Goal: Entertainment & Leisure: Consume media (video, audio)

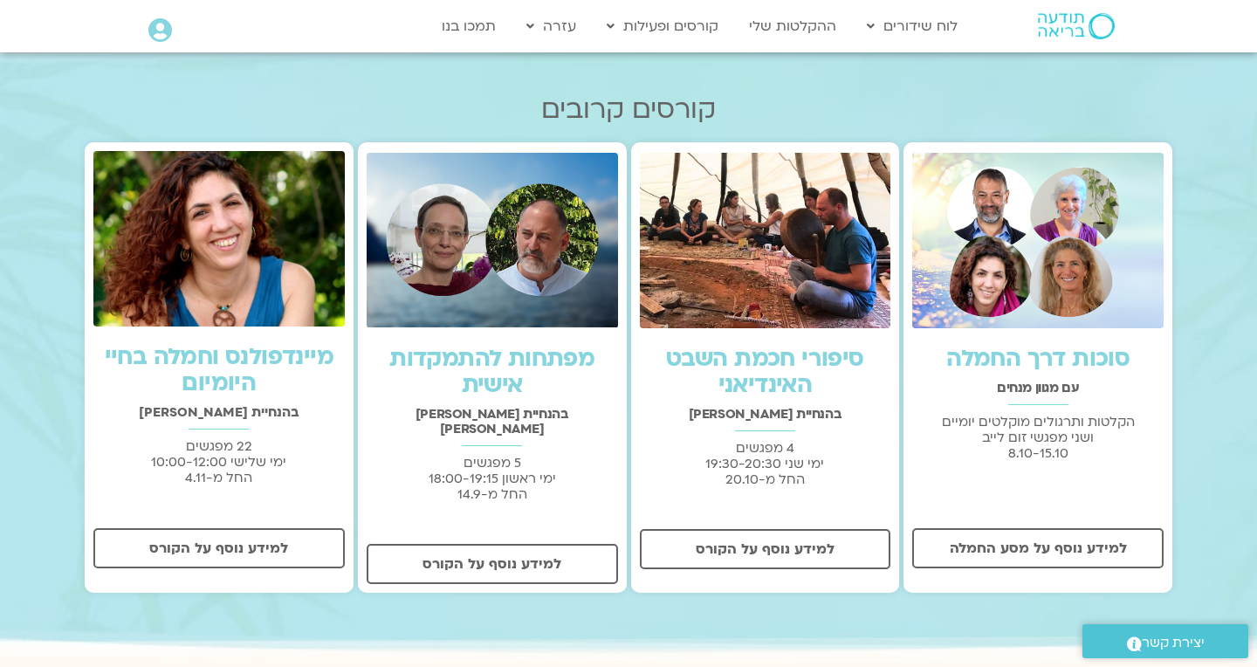
scroll to position [443, 0]
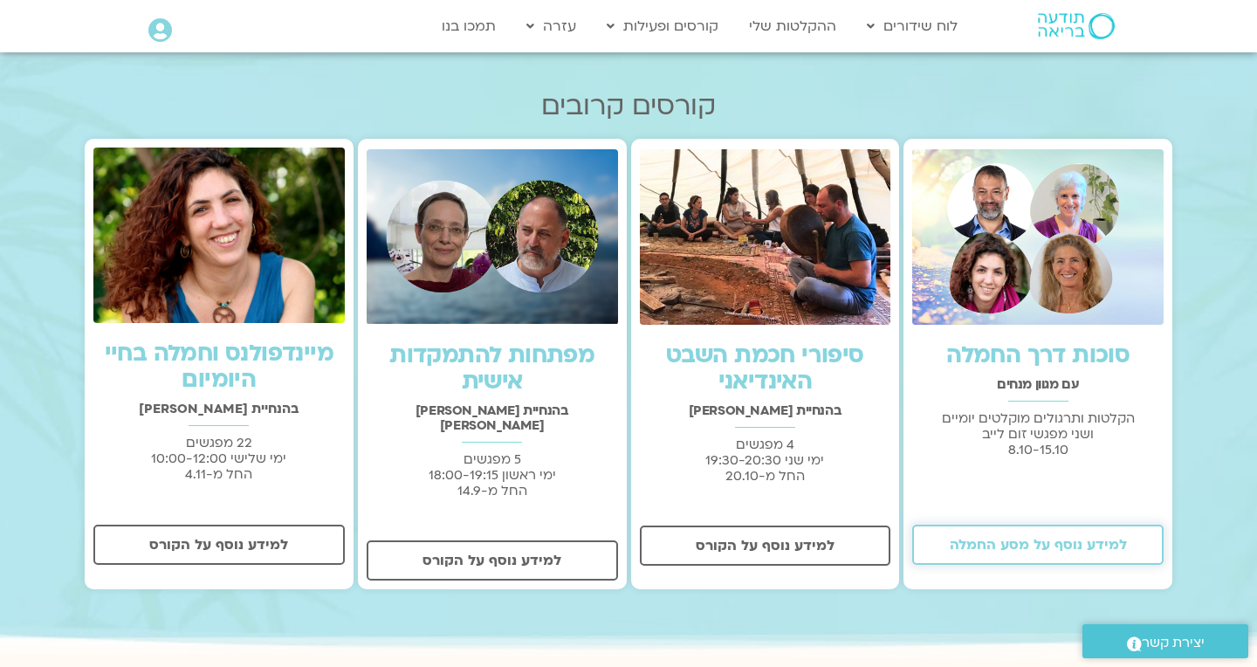
click at [1073, 549] on span "למידע נוסף על מסע החמלה" at bounding box center [1038, 545] width 177 height 16
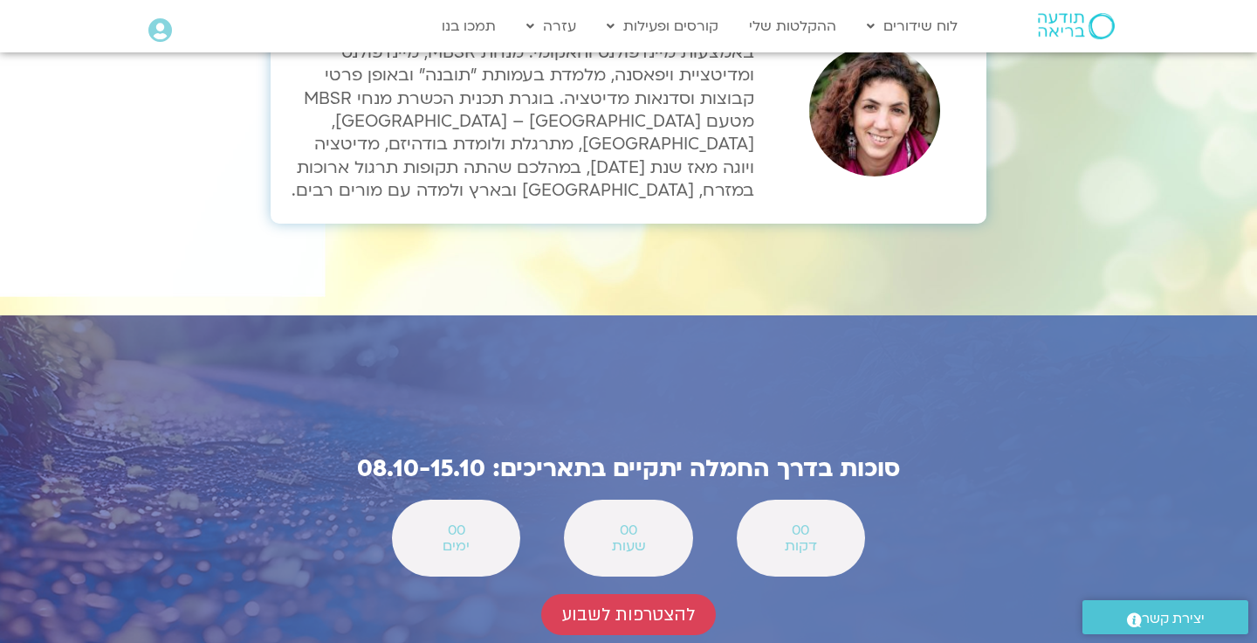
scroll to position [6114, 0]
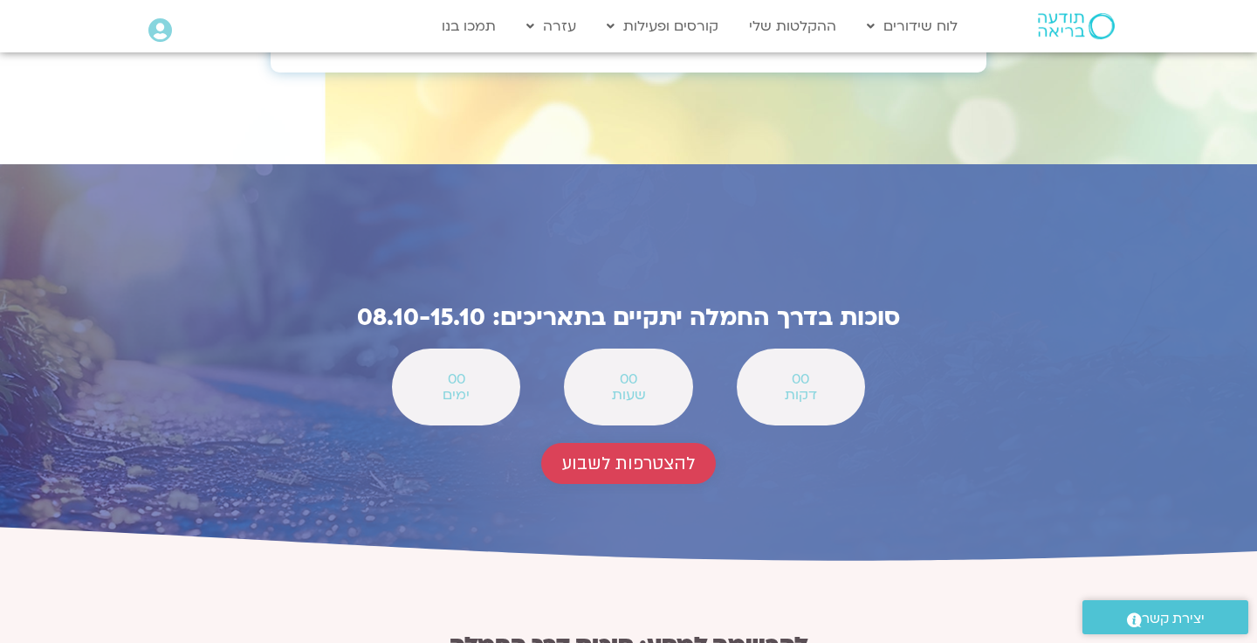
click at [643, 453] on span "להצטרפות לשבוע" at bounding box center [628, 463] width 133 height 20
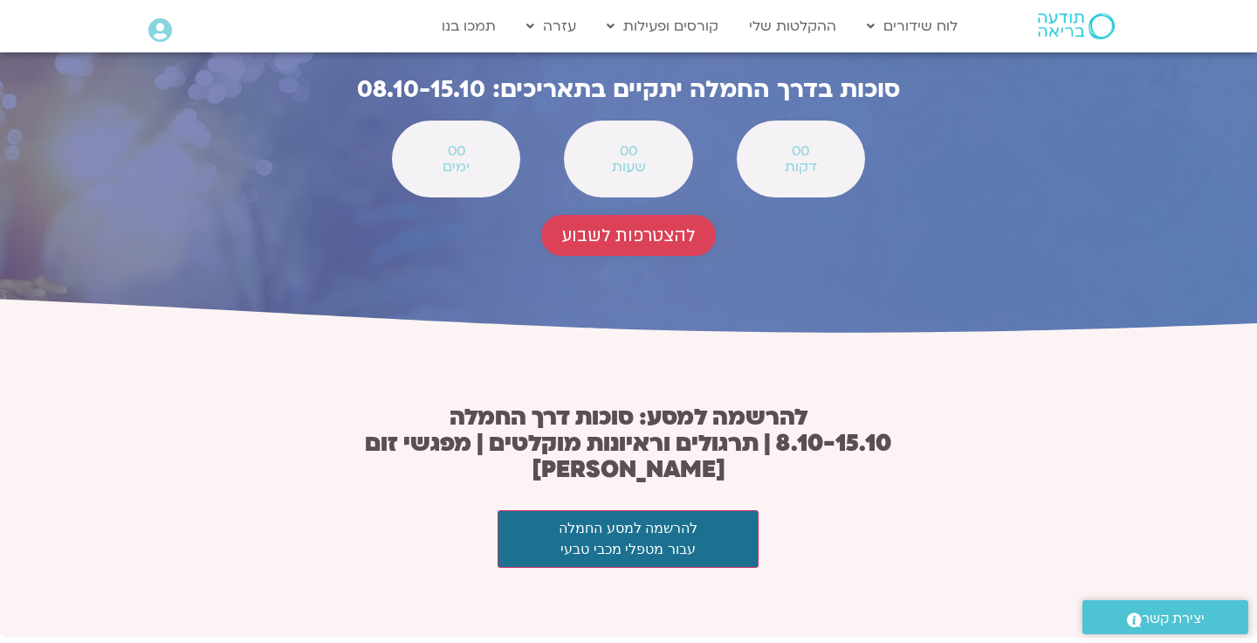
scroll to position [6392, 0]
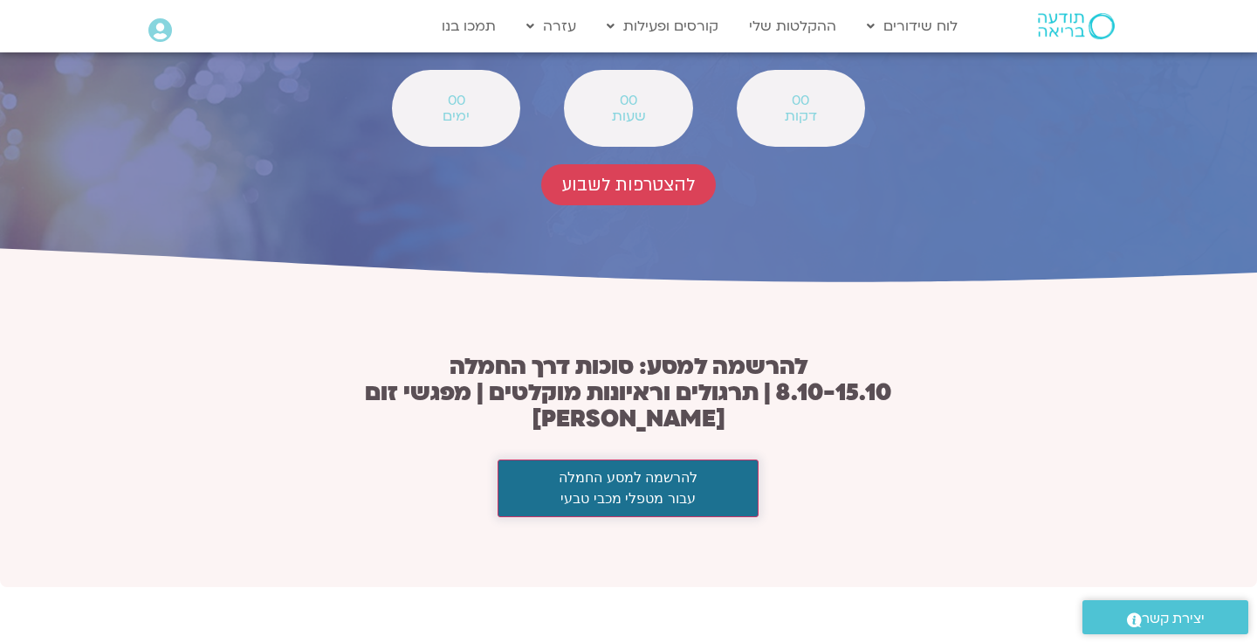
click at [711, 459] on button "להרשמה למסע החמלה עבור מטפלי מכבי טבעי" at bounding box center [629, 488] width 262 height 58
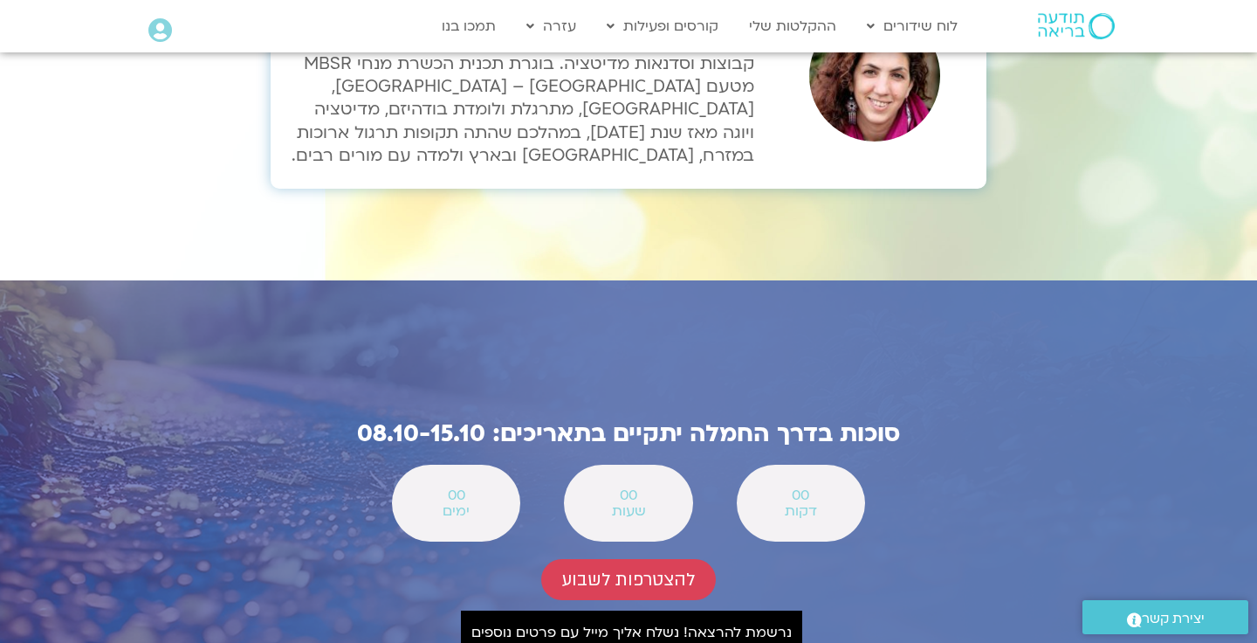
scroll to position [5999, 0]
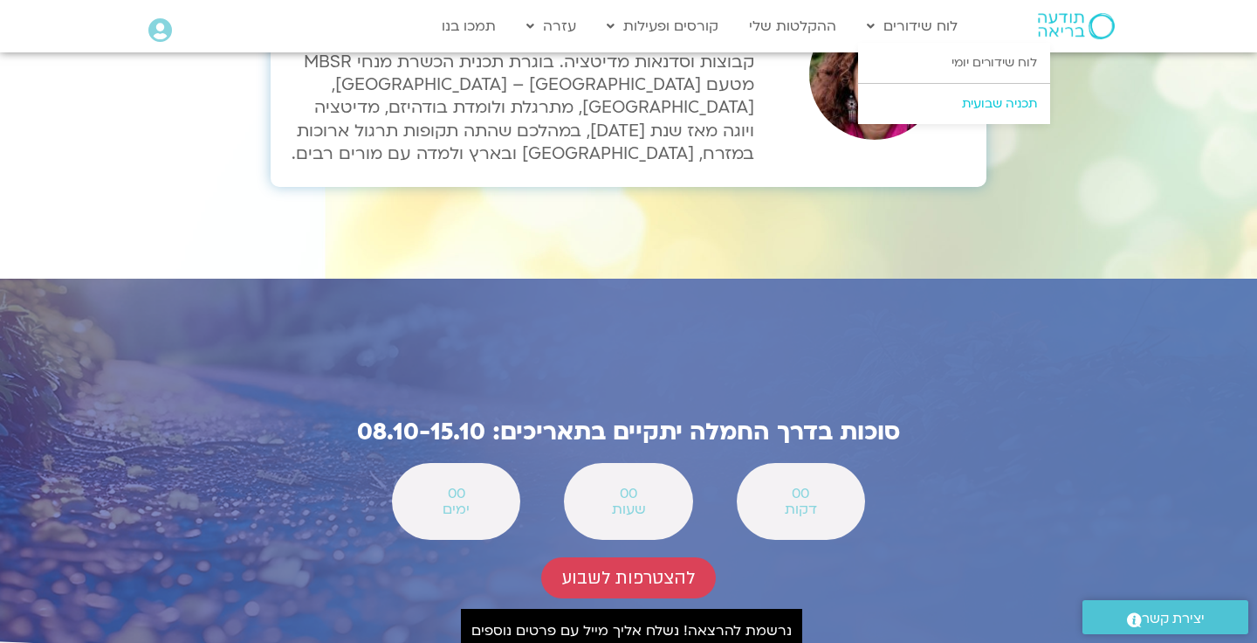
click at [979, 102] on link "תכניה שבועית" at bounding box center [954, 104] width 192 height 40
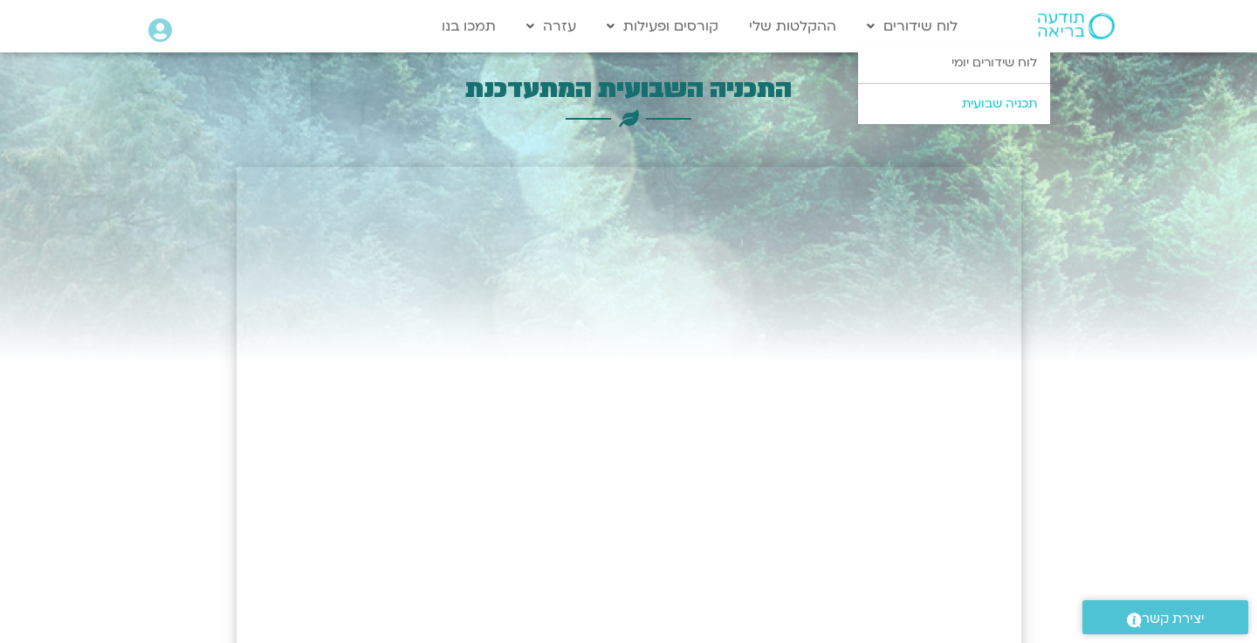
click at [980, 107] on link "תכניה שבועית" at bounding box center [954, 104] width 192 height 40
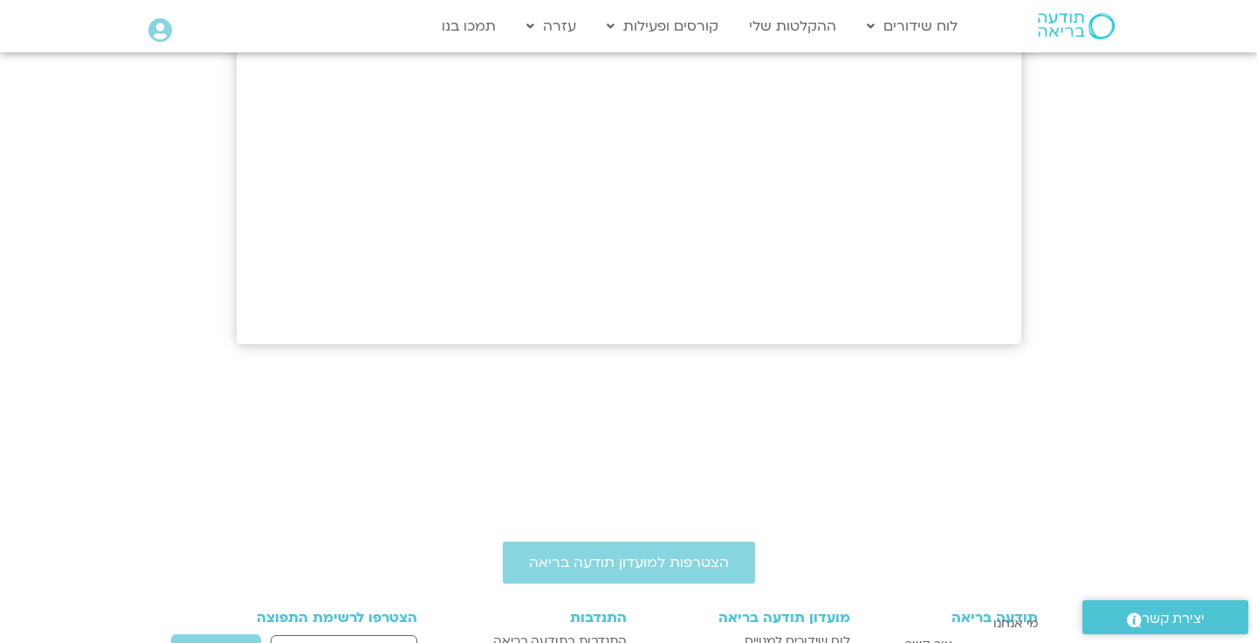
scroll to position [878, 0]
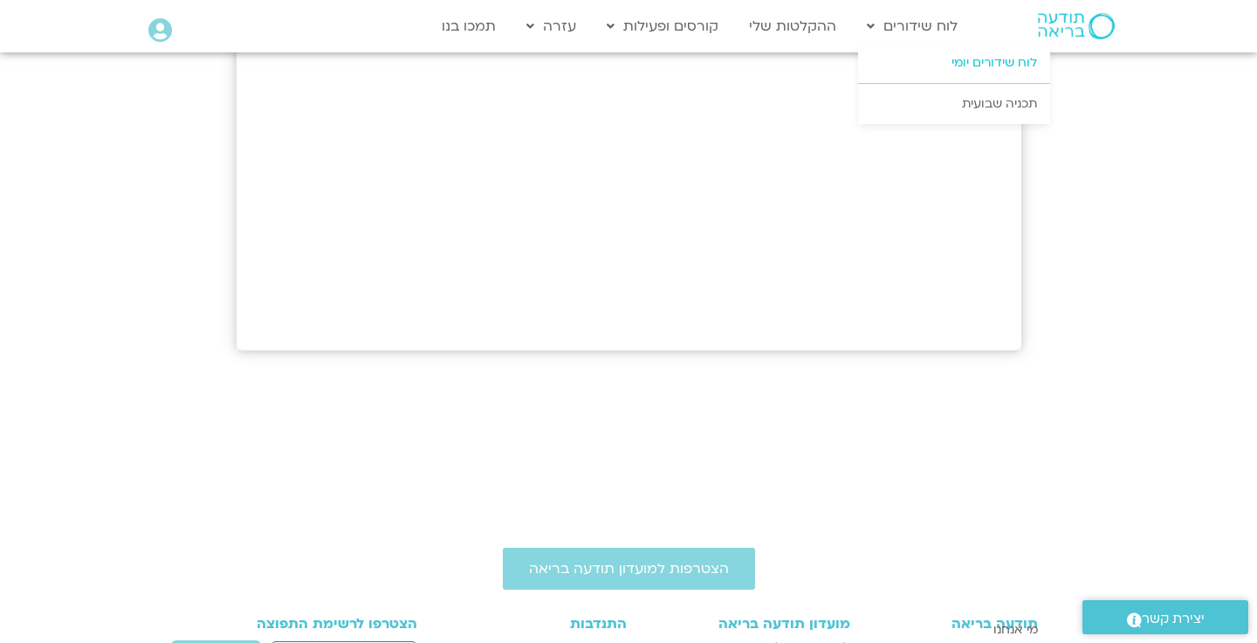
click at [993, 59] on link "לוח שידורים יומי" at bounding box center [954, 63] width 192 height 40
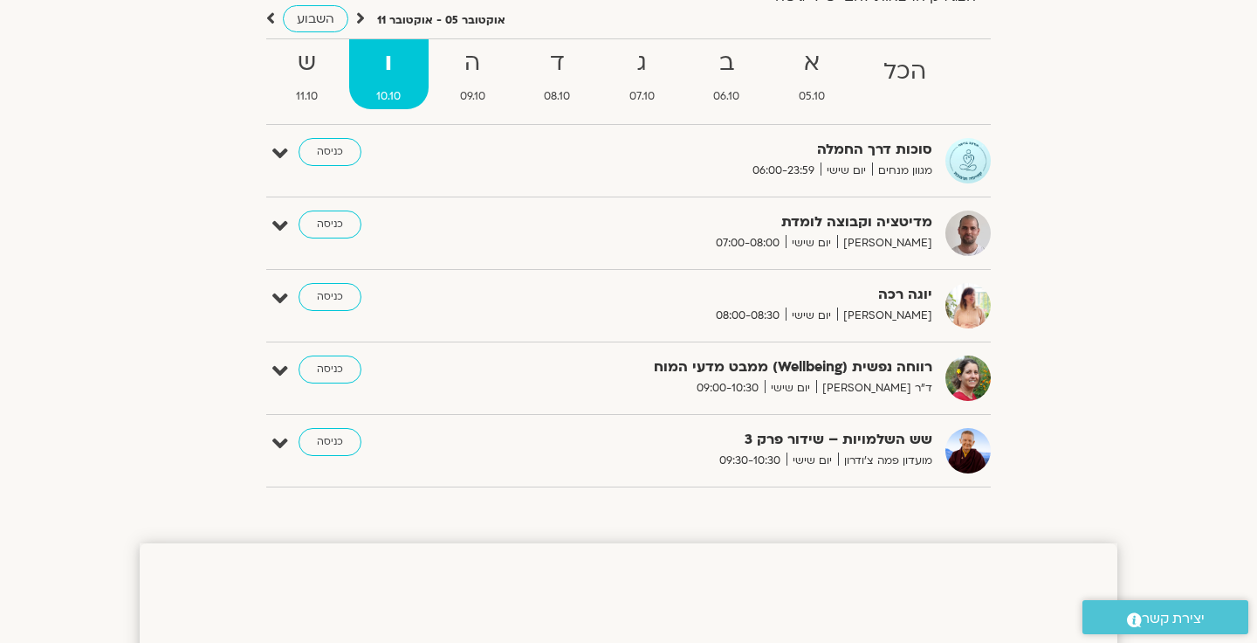
scroll to position [135, 0]
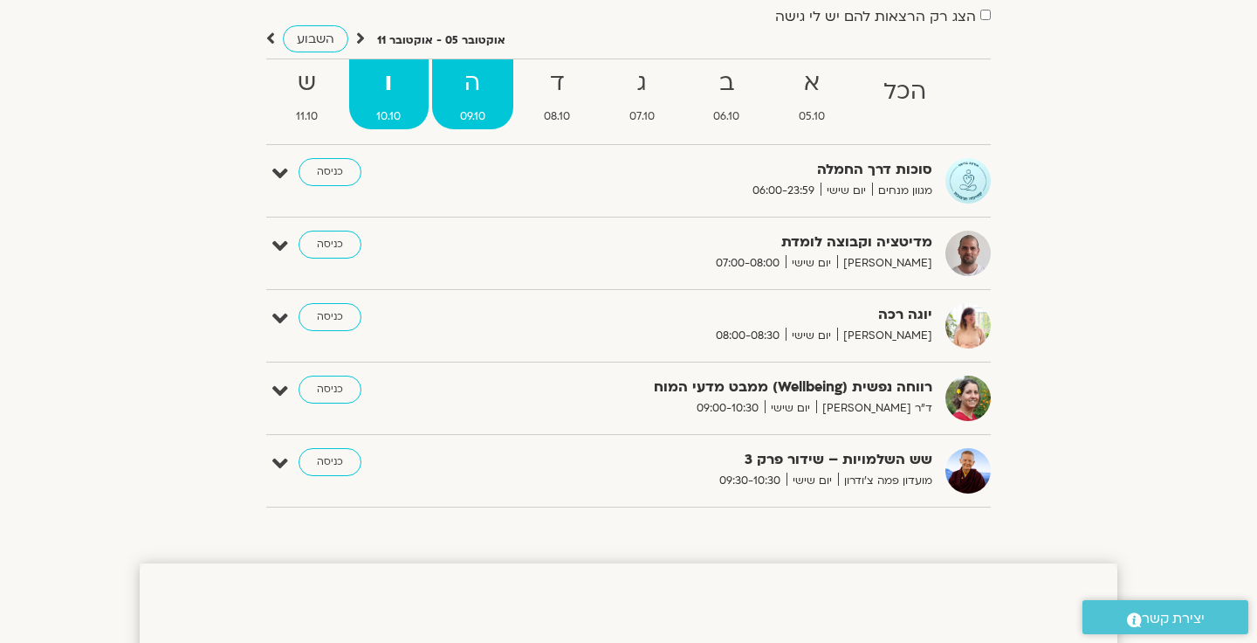
click at [466, 107] on span "09.10" at bounding box center [472, 116] width 81 height 18
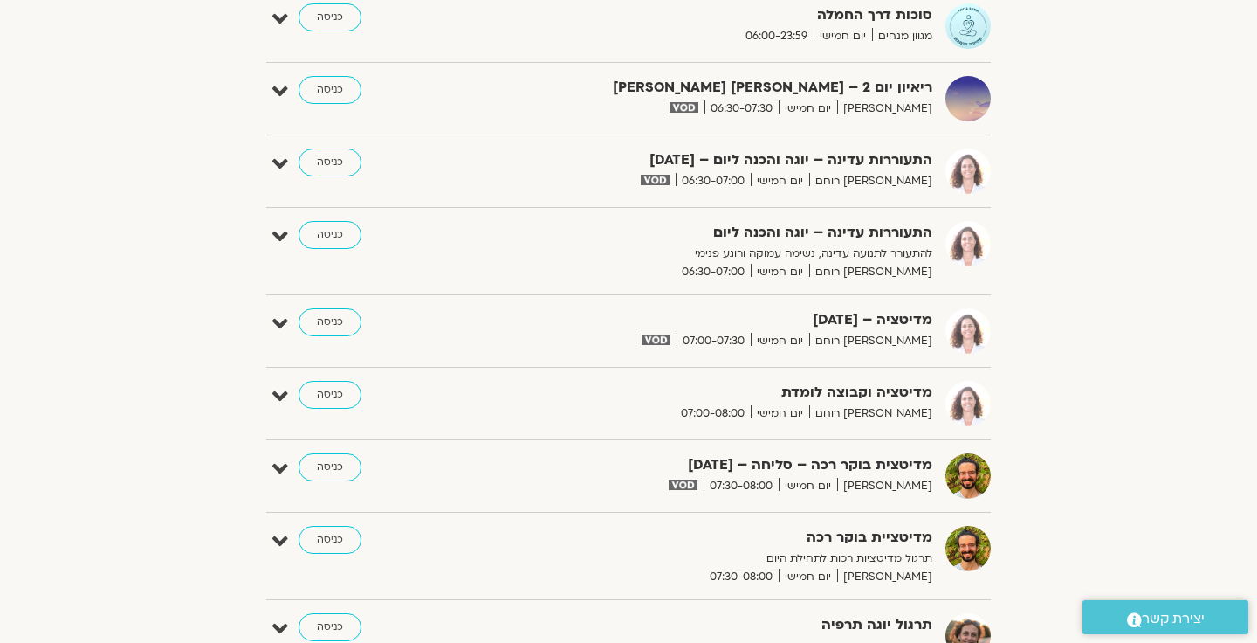
scroll to position [141, 0]
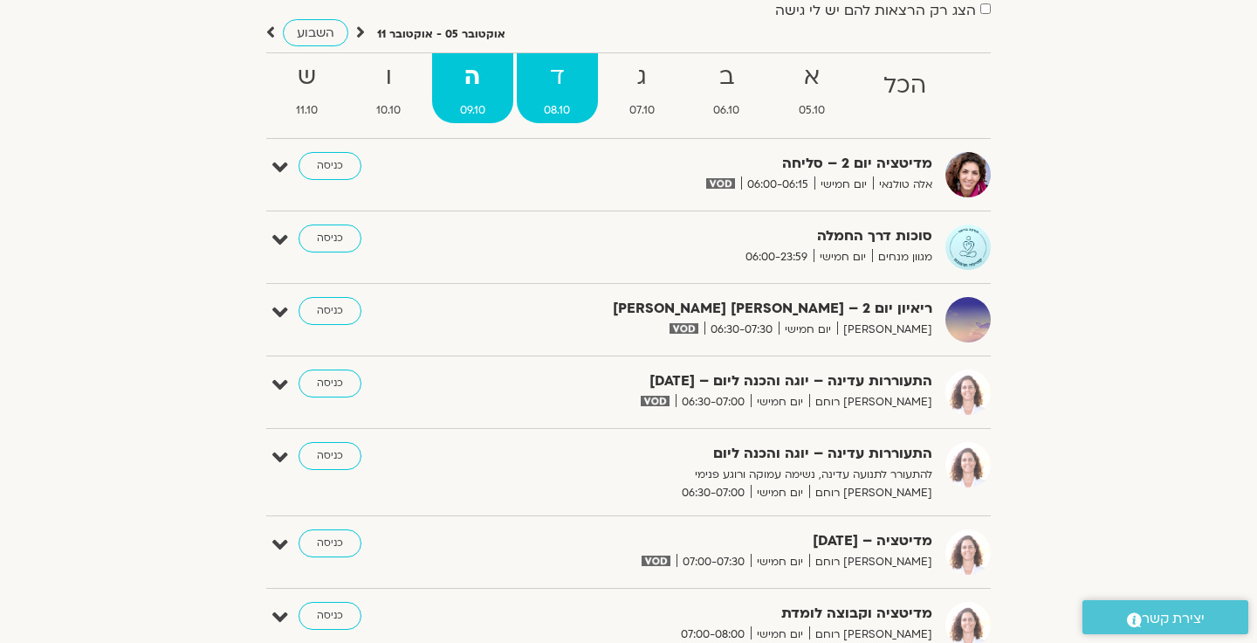
click at [560, 79] on strong "ד" at bounding box center [558, 77] width 82 height 39
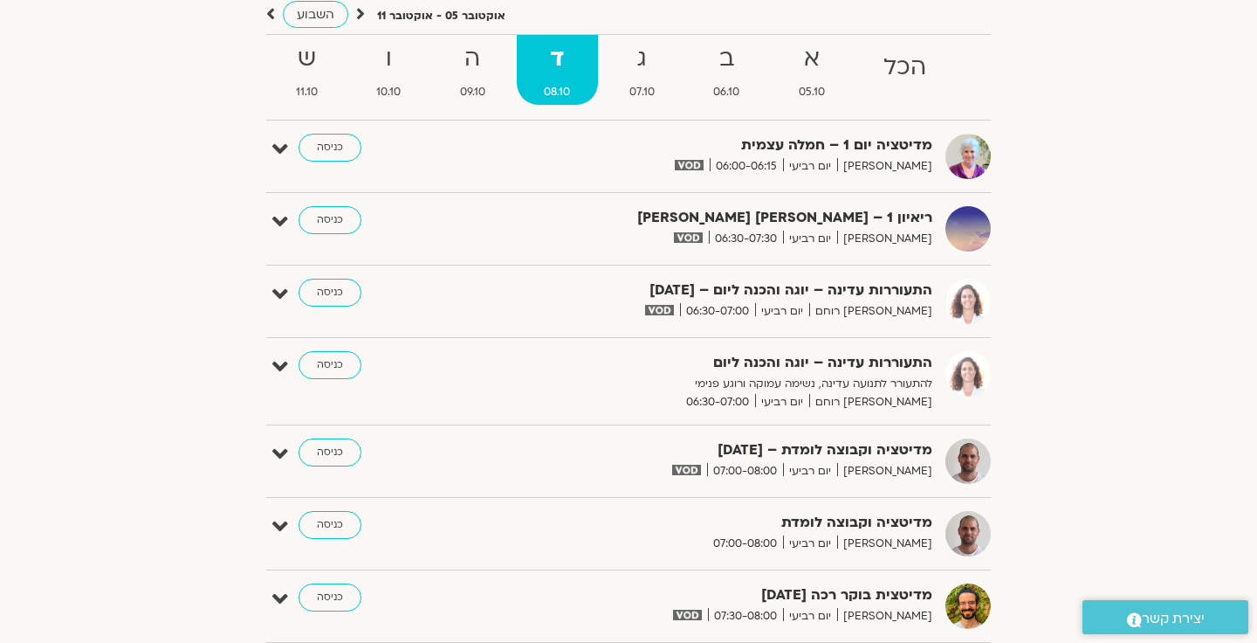
scroll to position [149, 0]
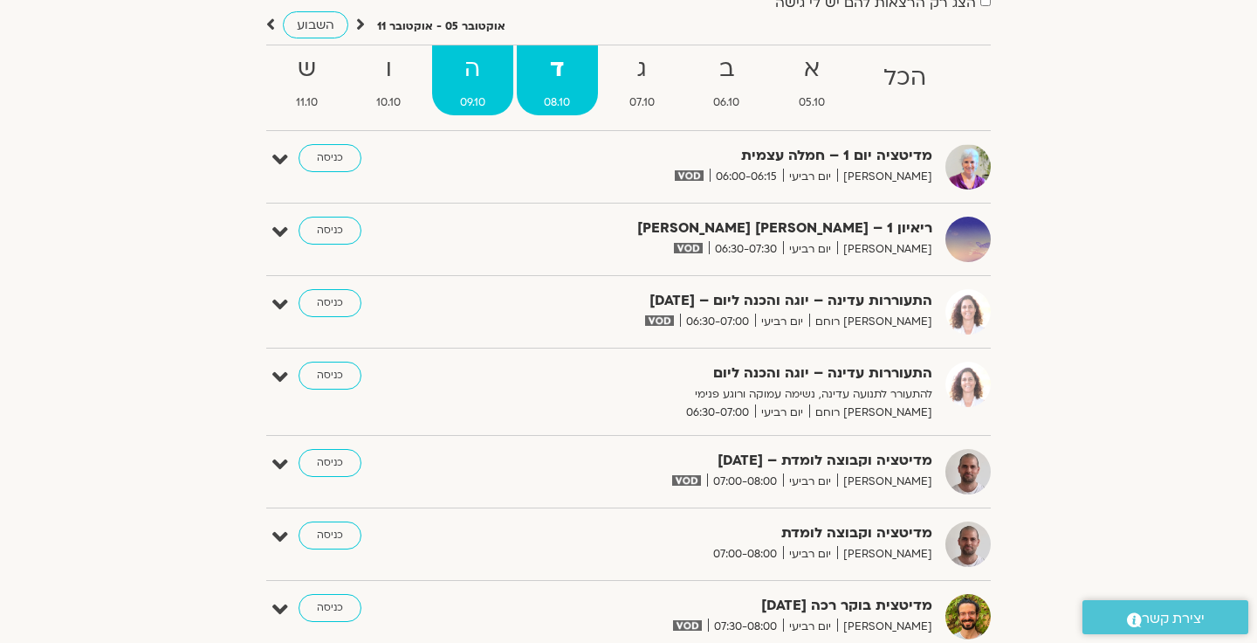
click at [472, 84] on strong "ה" at bounding box center [472, 69] width 81 height 39
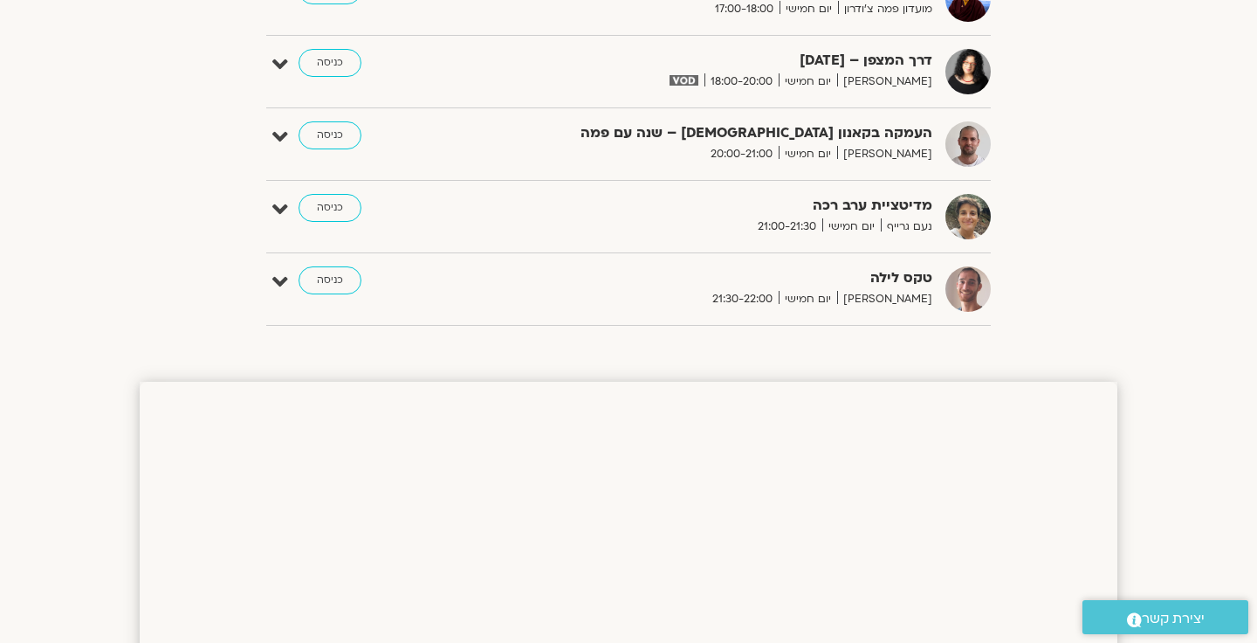
scroll to position [1450, 0]
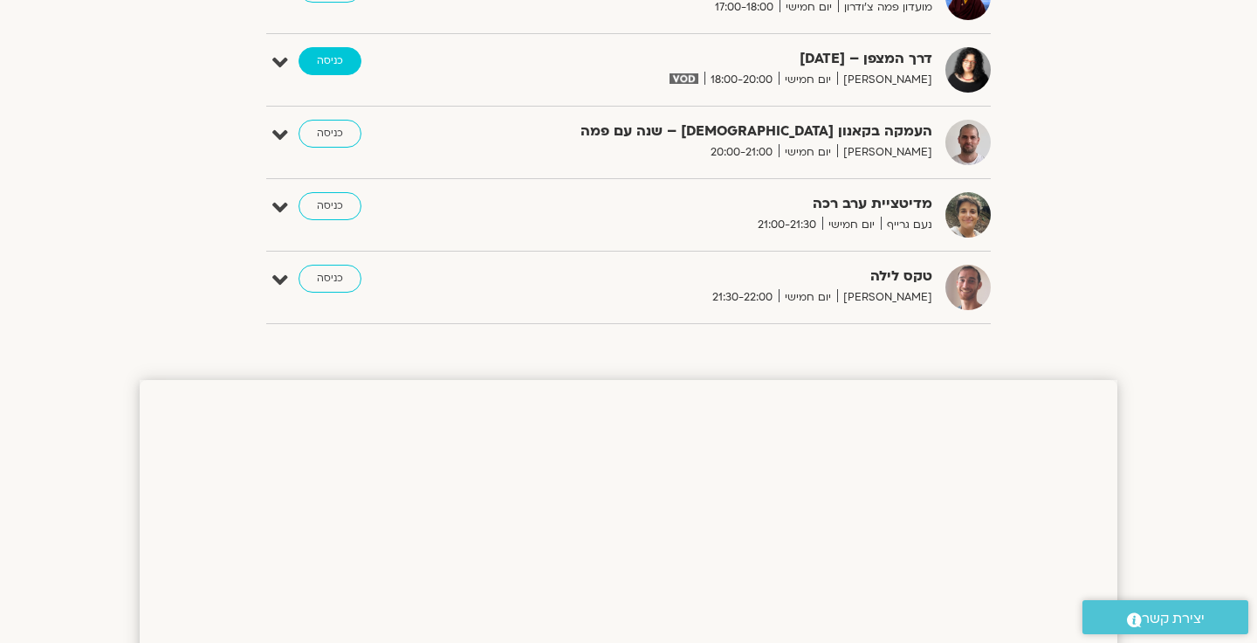
click at [333, 64] on link "כניסה" at bounding box center [330, 61] width 63 height 28
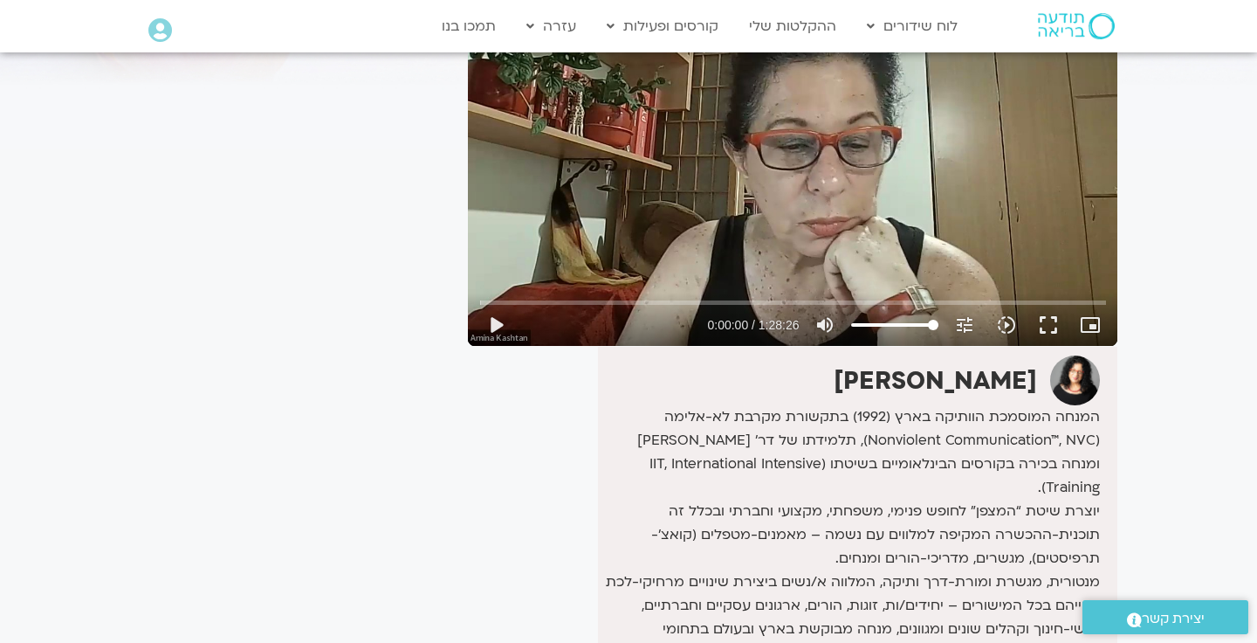
scroll to position [195, 0]
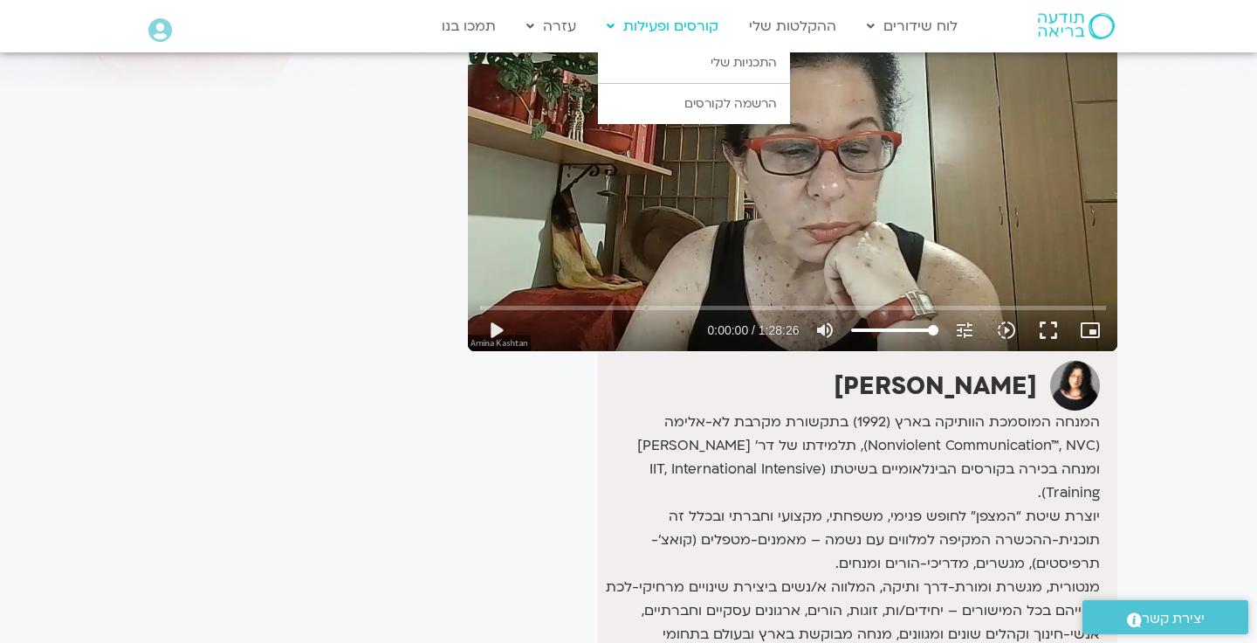
click at [691, 27] on link "קורסים ופעילות" at bounding box center [662, 26] width 129 height 33
click at [724, 105] on link "הרשמה לקורסים" at bounding box center [694, 104] width 192 height 40
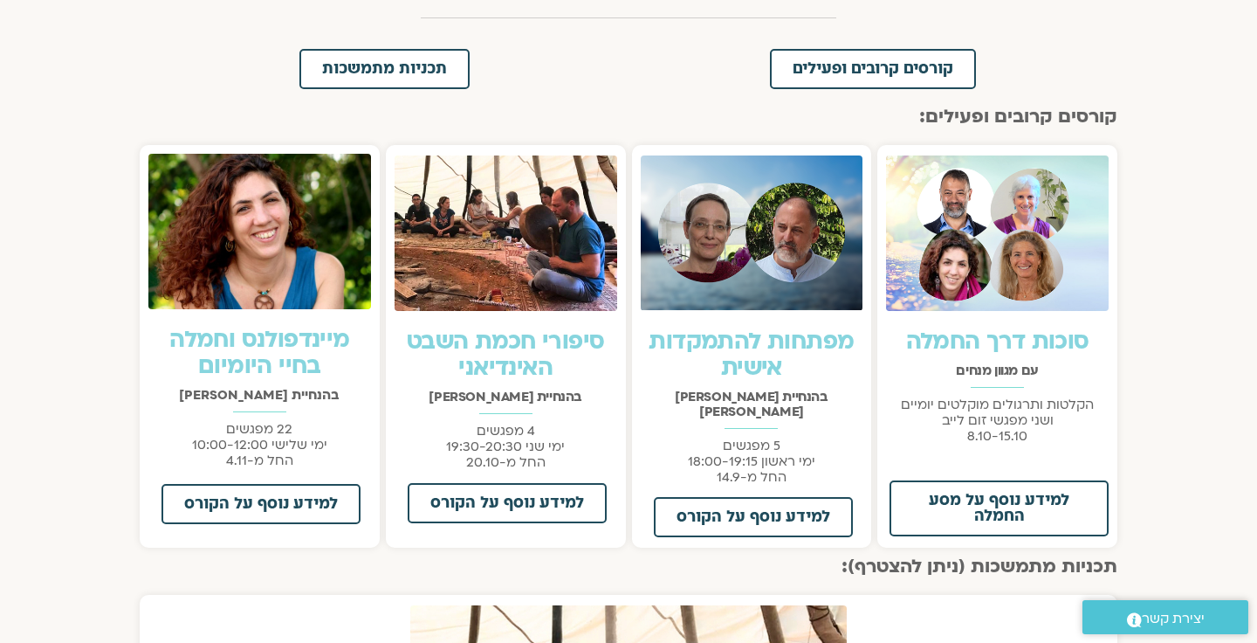
scroll to position [494, 0]
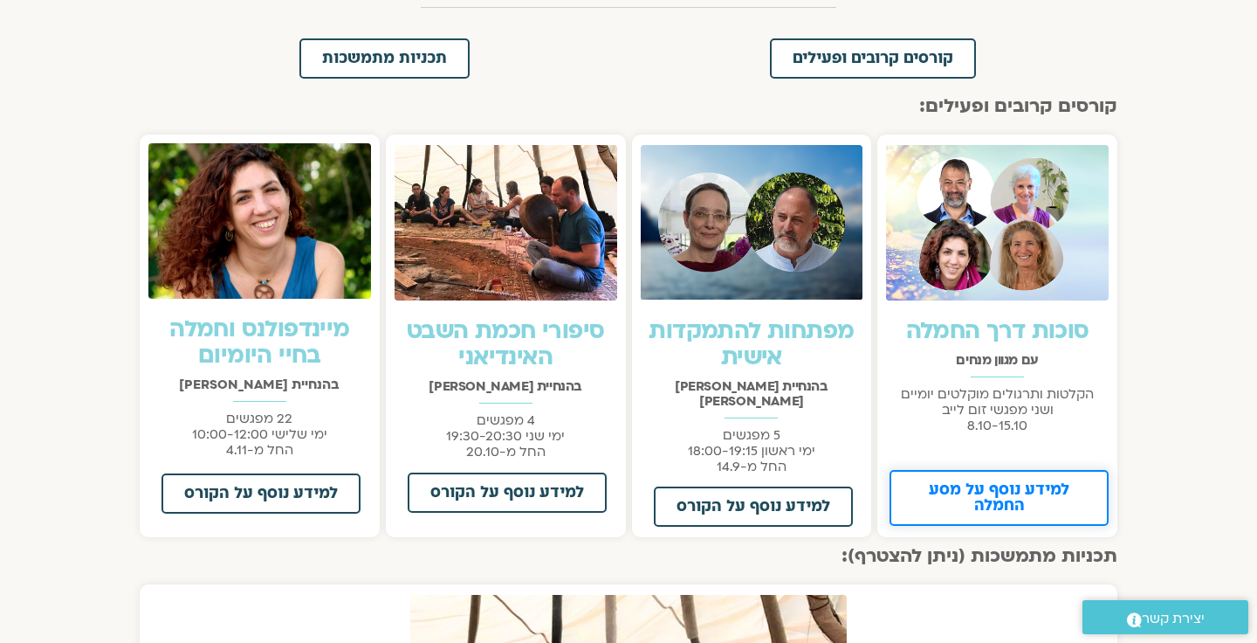
click at [1002, 491] on span "למידע נוסף על מסע החמלה" at bounding box center [999, 497] width 174 height 31
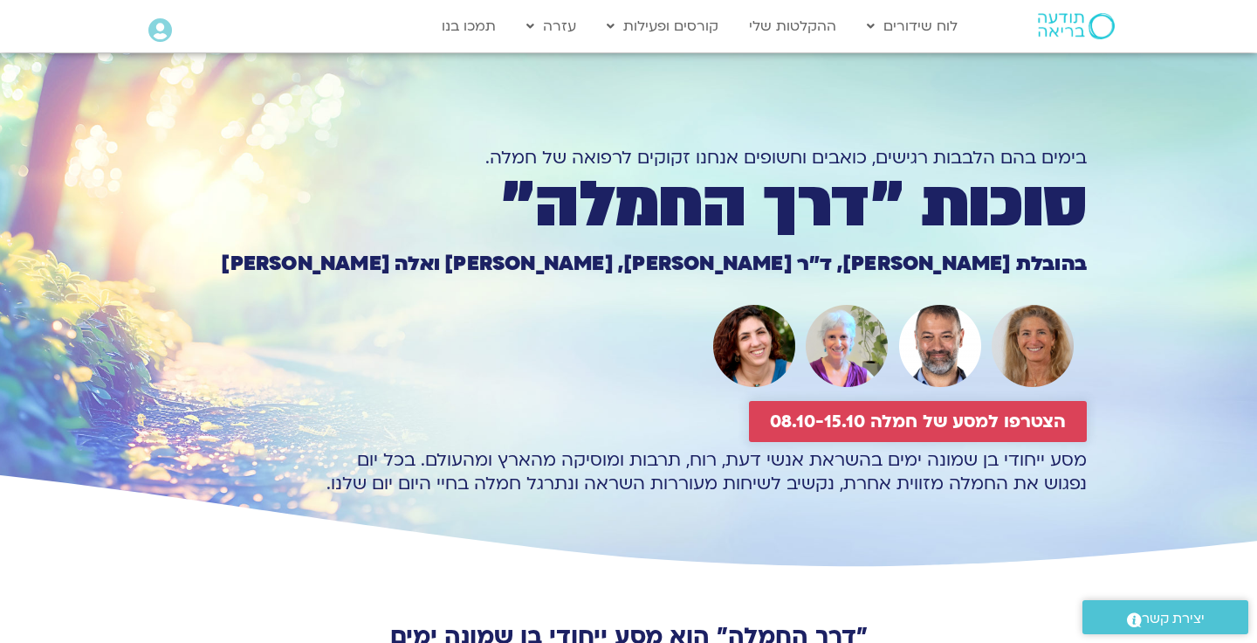
click at [951, 413] on span "הצטרפו למסע של חמלה 08.10-15.10" at bounding box center [918, 421] width 296 height 20
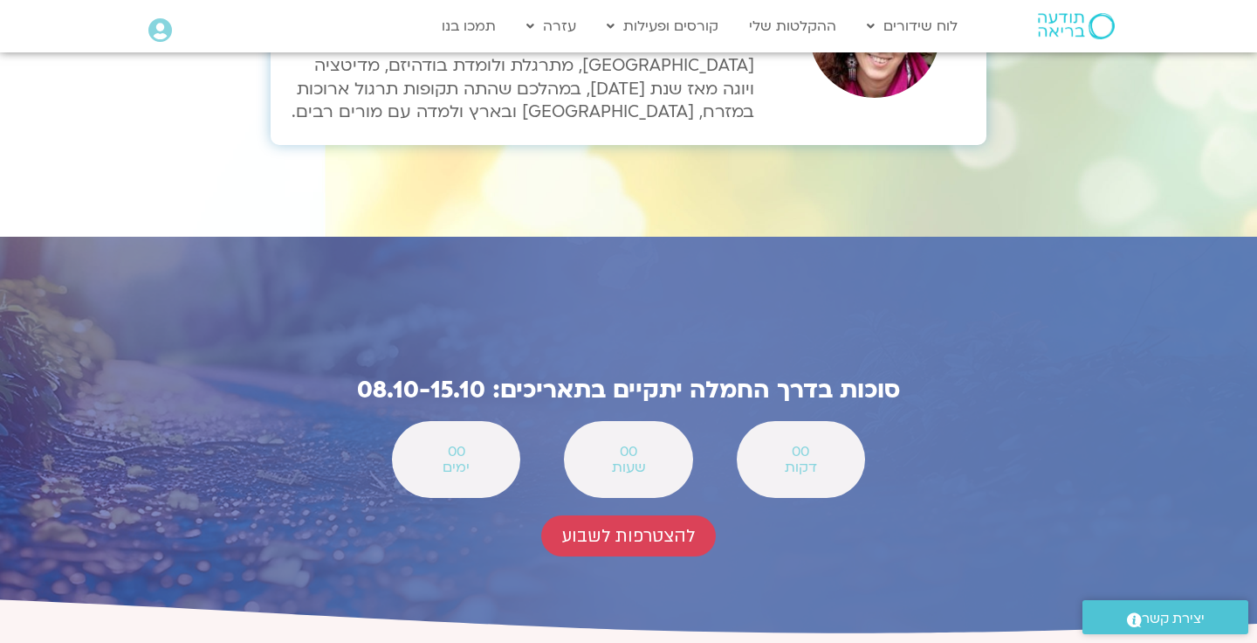
scroll to position [6392, 0]
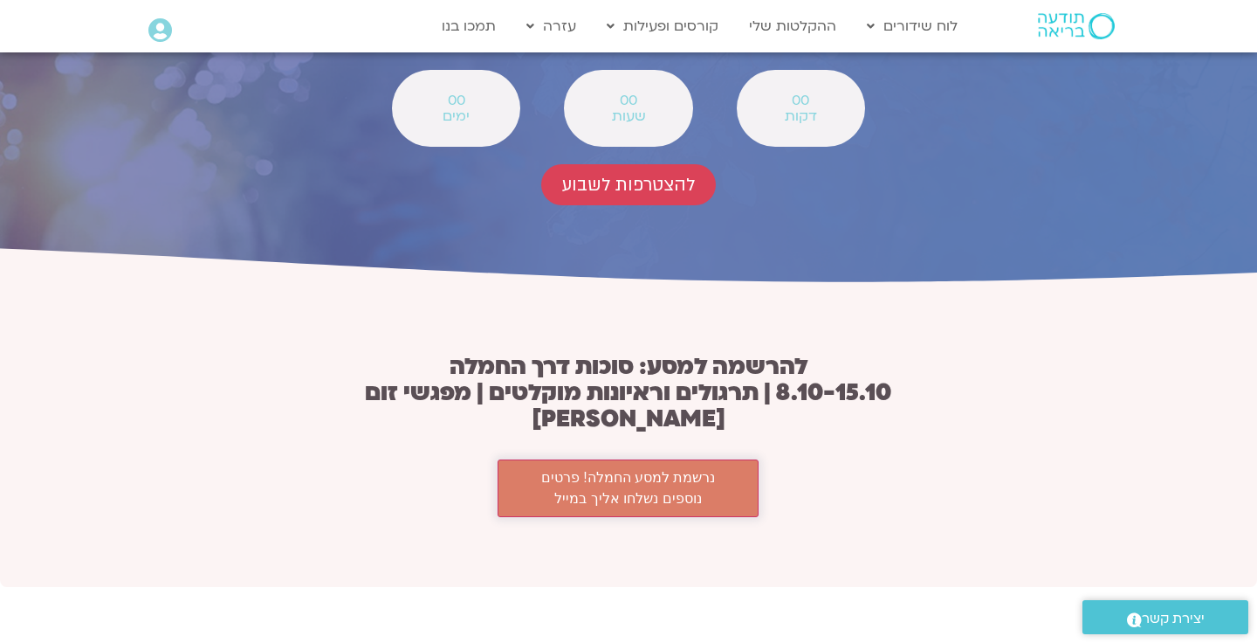
click at [630, 459] on button "נרשמת למסע החמלה! פרטים נוספים נשלחו אליך במייל" at bounding box center [629, 488] width 262 height 58
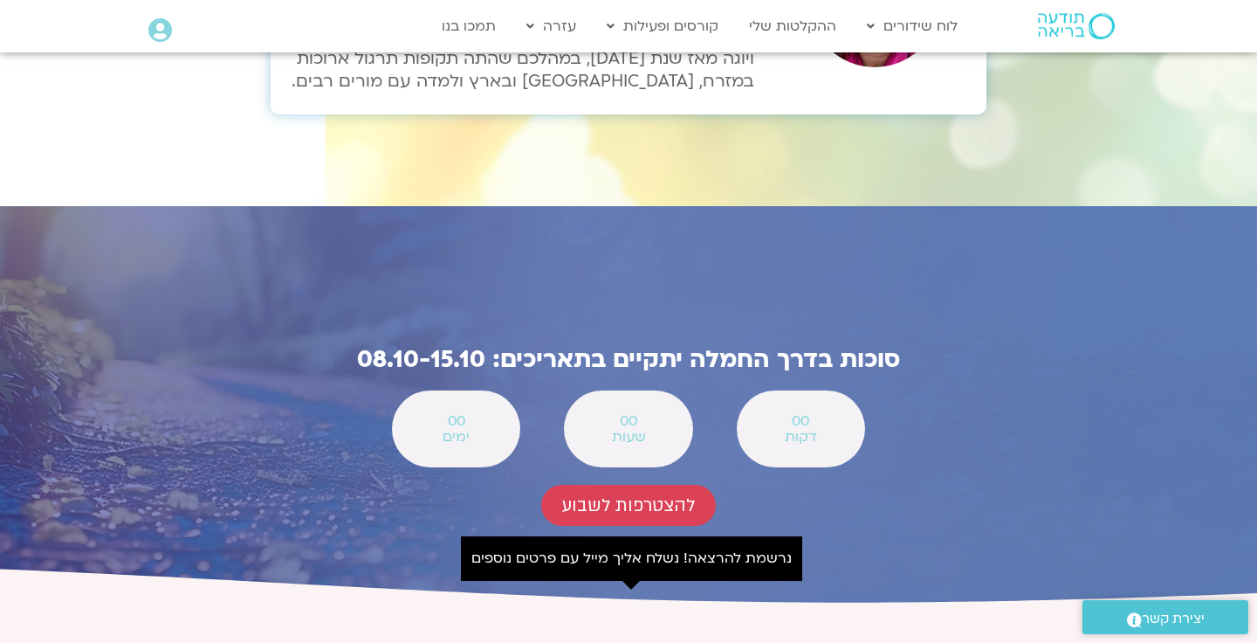
scroll to position [6071, 0]
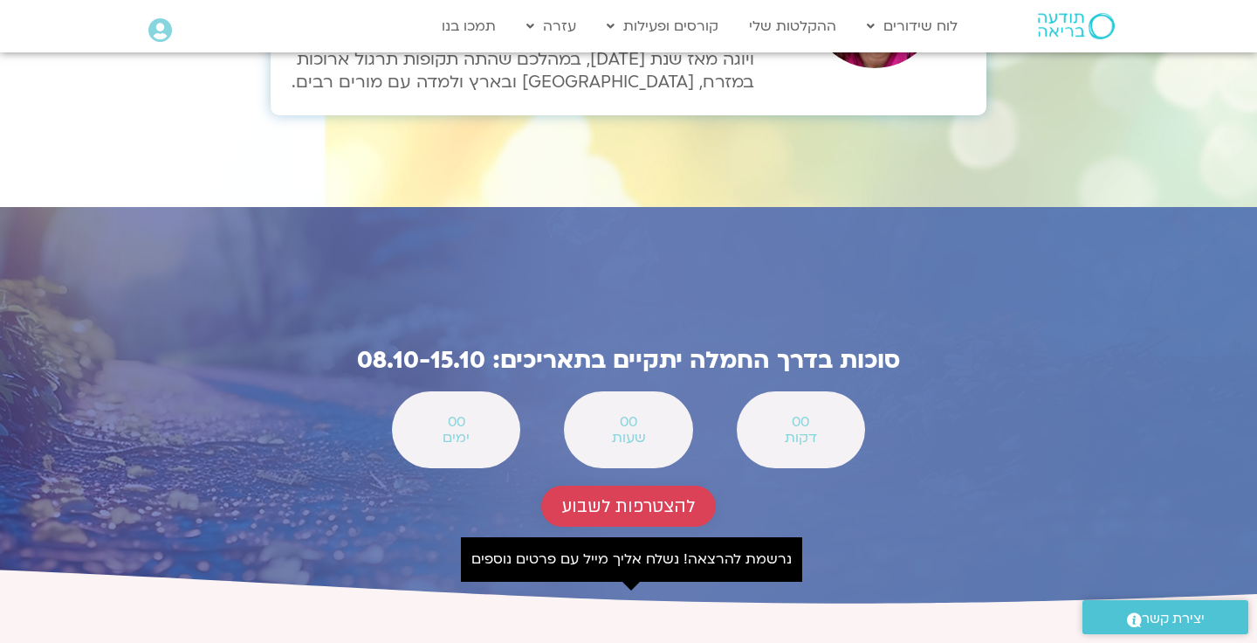
click at [621, 496] on span "להצטרפות לשבוע" at bounding box center [628, 506] width 133 height 20
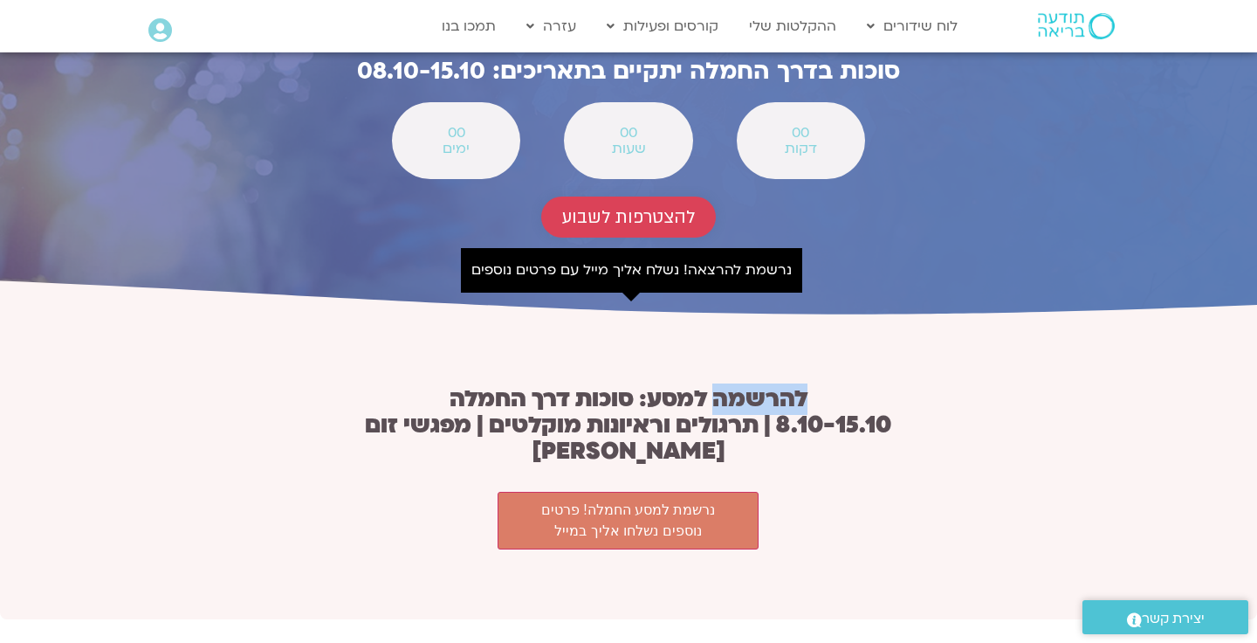
click at [621, 377] on div "להרשמה למסע: סוכות דרך החמלה 8.10-15.10 | תרגולים וראיונות מוקלטים | מפגשי זום …" at bounding box center [628, 467] width 654 height 181
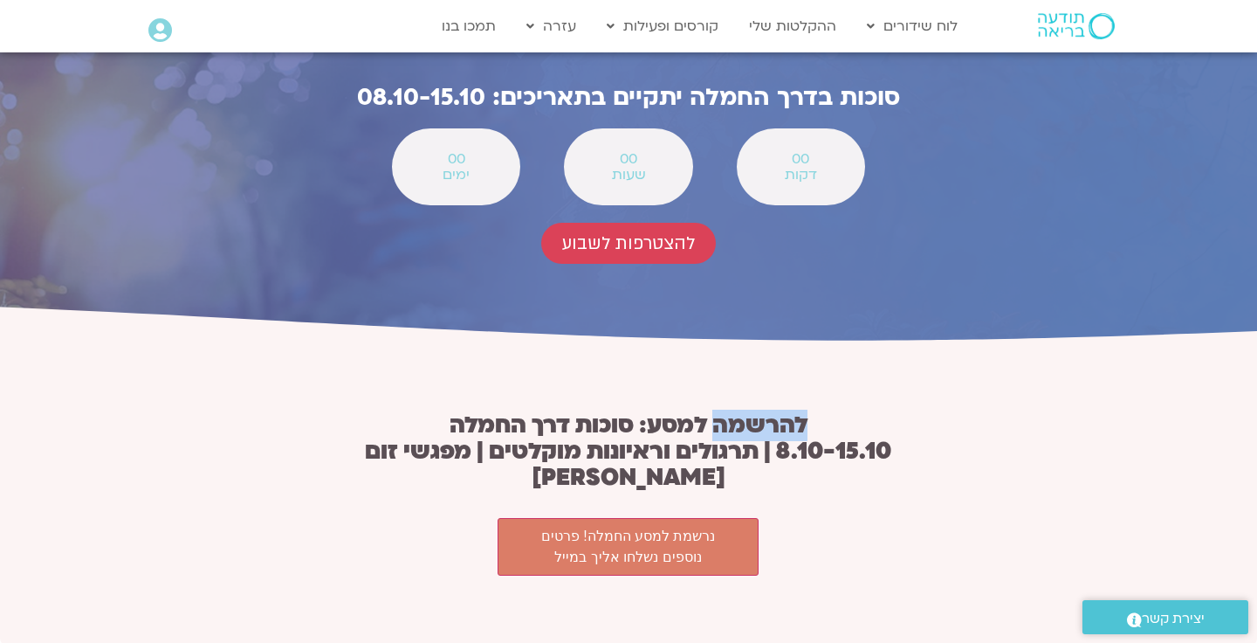
scroll to position [6329, 0]
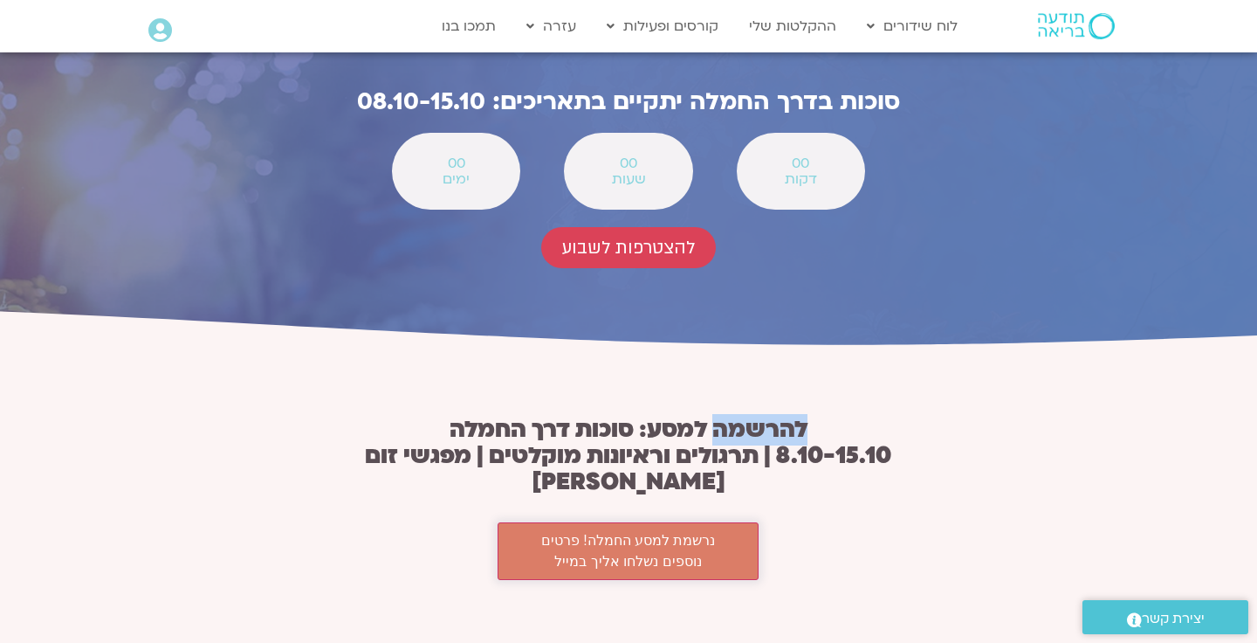
click at [700, 522] on button "נרשמת למסע החמלה! פרטים נוספים נשלחו אליך במייל" at bounding box center [629, 551] width 262 height 58
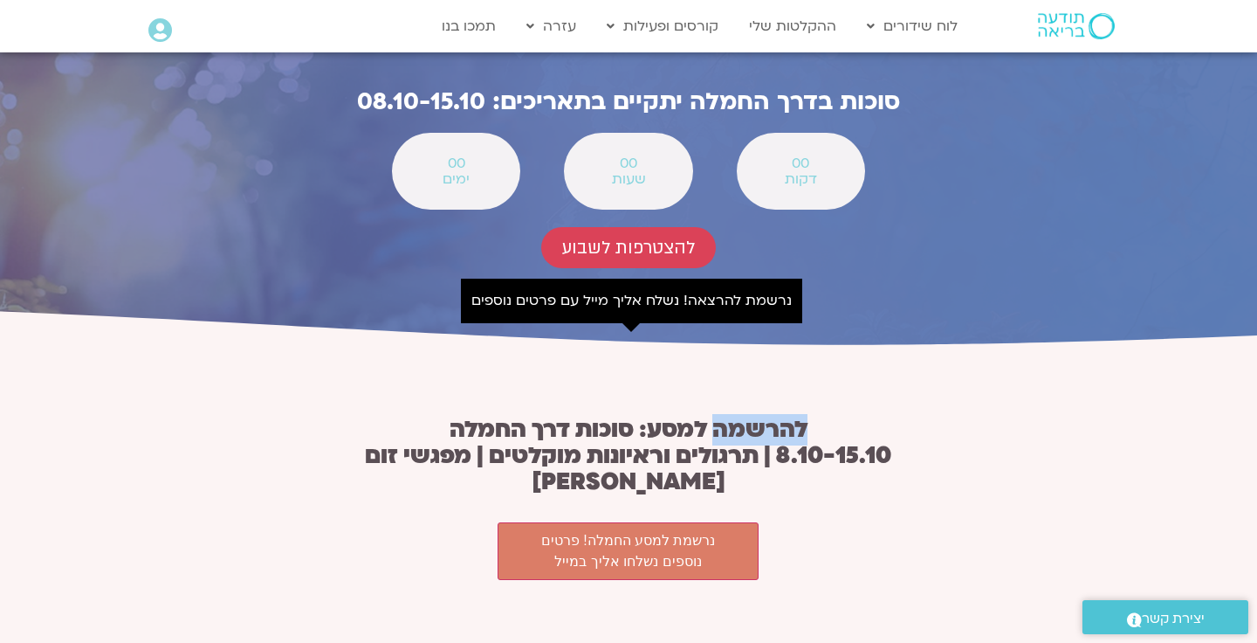
scroll to position [6322, 0]
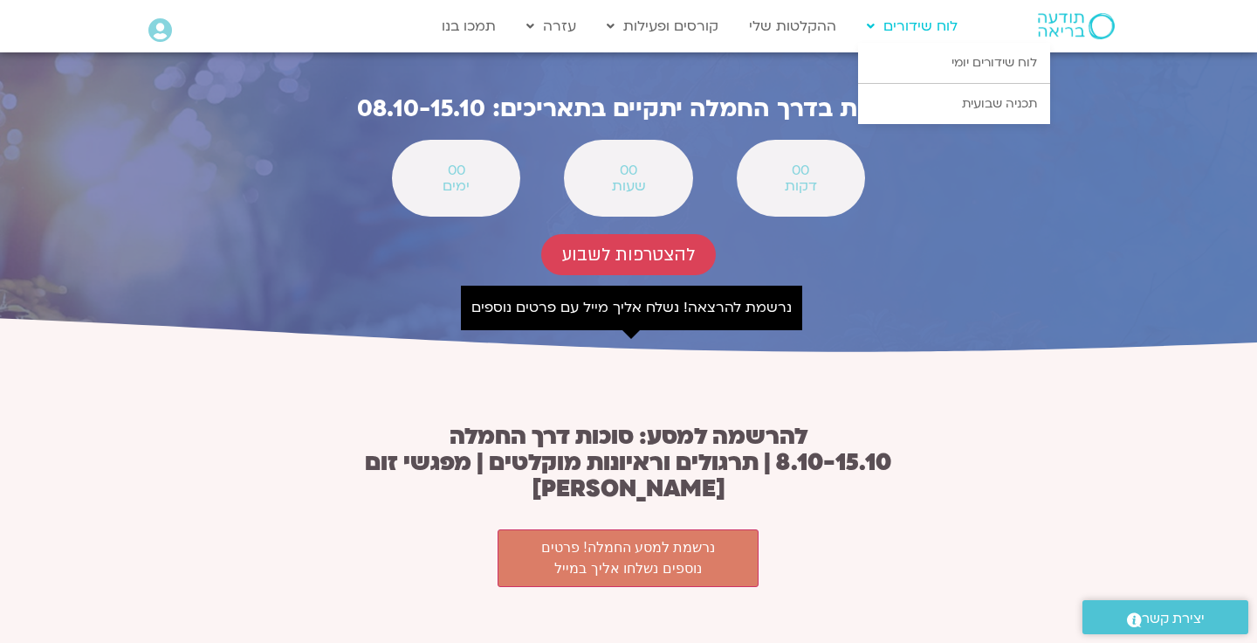
click at [929, 32] on link "לוח שידורים" at bounding box center [912, 26] width 108 height 33
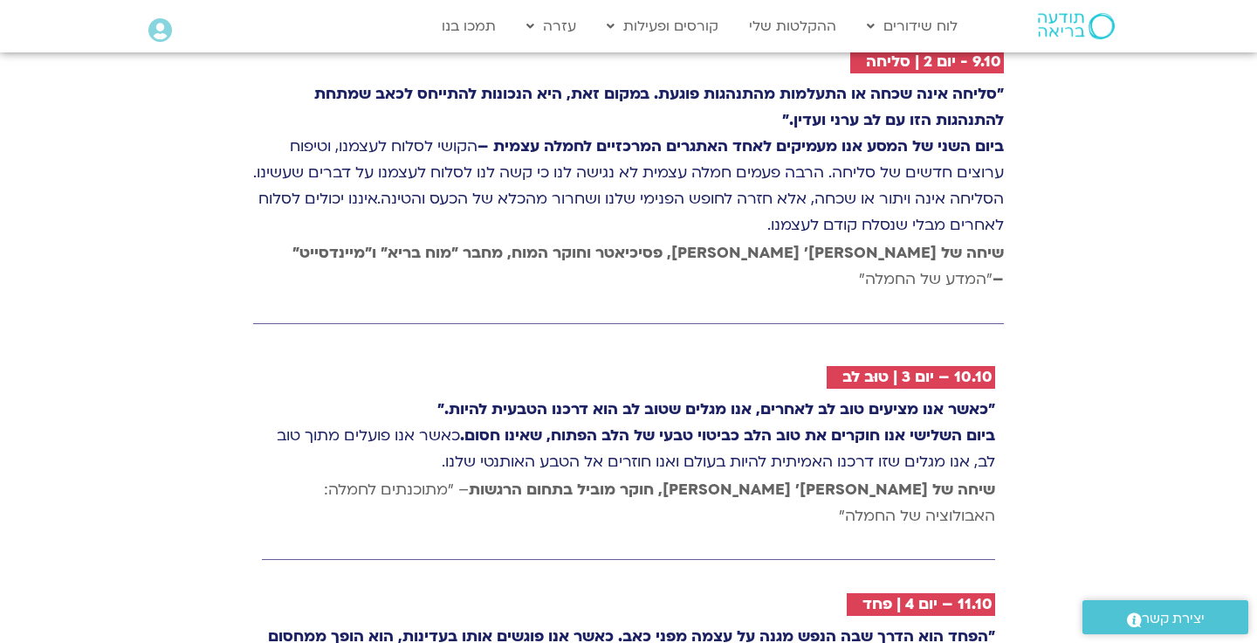
scroll to position [2987, 0]
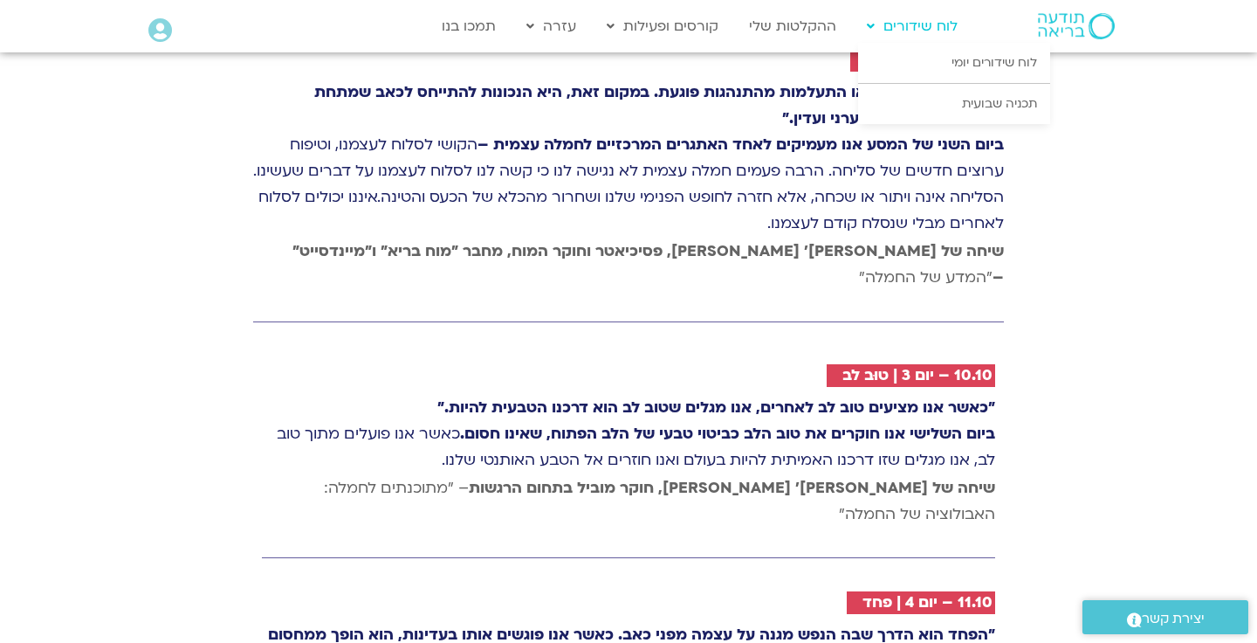
click at [937, 29] on link "לוח שידורים" at bounding box center [912, 26] width 108 height 33
click at [985, 105] on link "תכניה שבועית" at bounding box center [954, 104] width 192 height 40
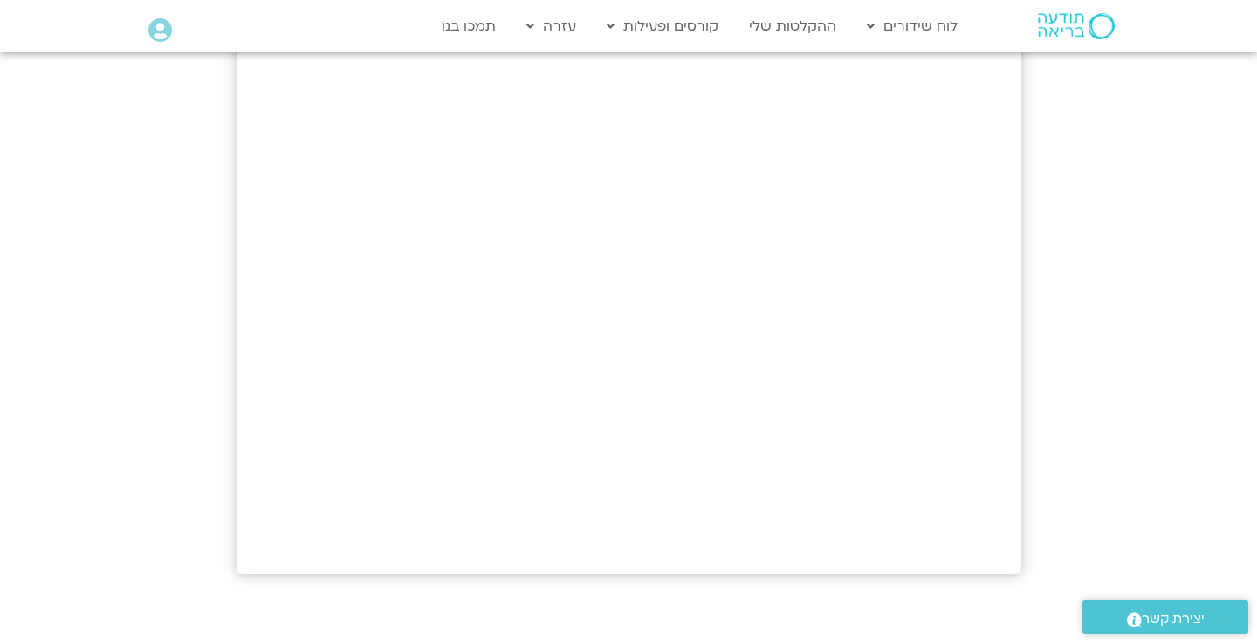
scroll to position [481, 0]
click at [975, 102] on link "תכניה שבועית" at bounding box center [954, 104] width 192 height 40
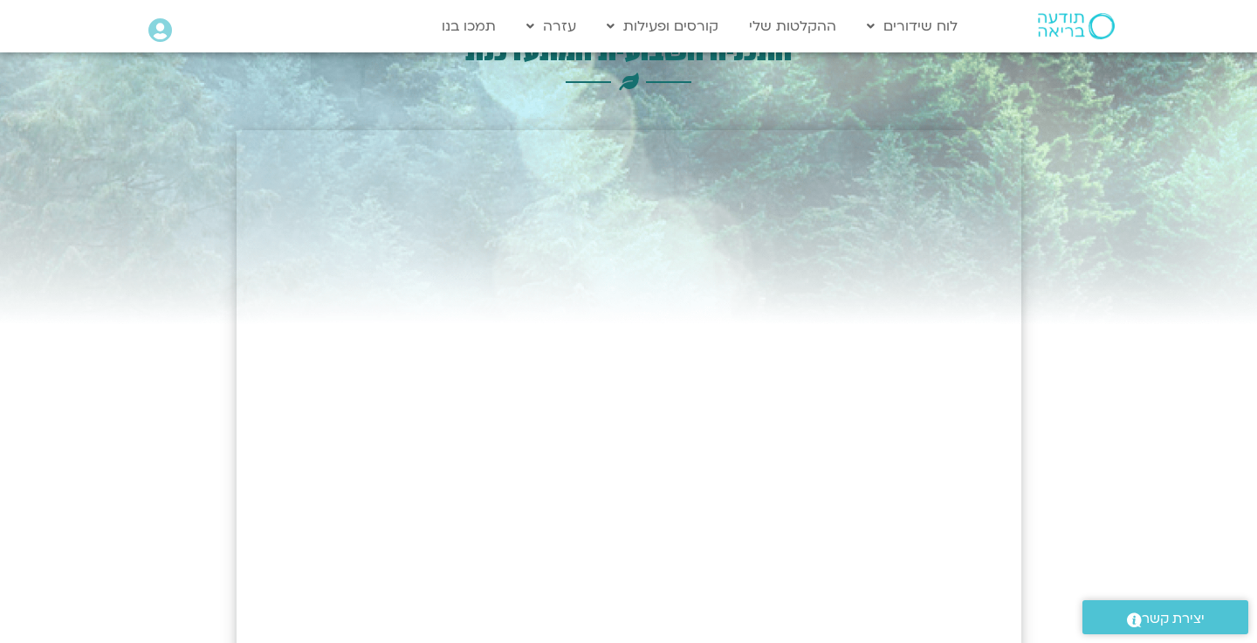
scroll to position [41, 0]
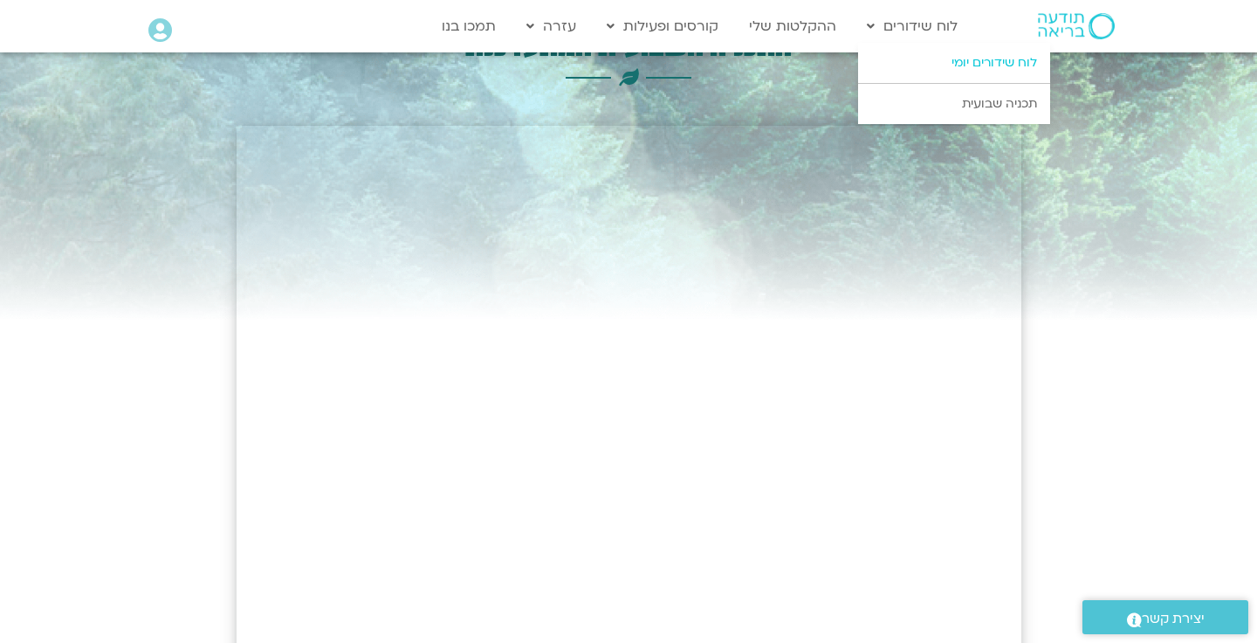
click at [968, 64] on link "לוח שידורים יומי" at bounding box center [954, 63] width 192 height 40
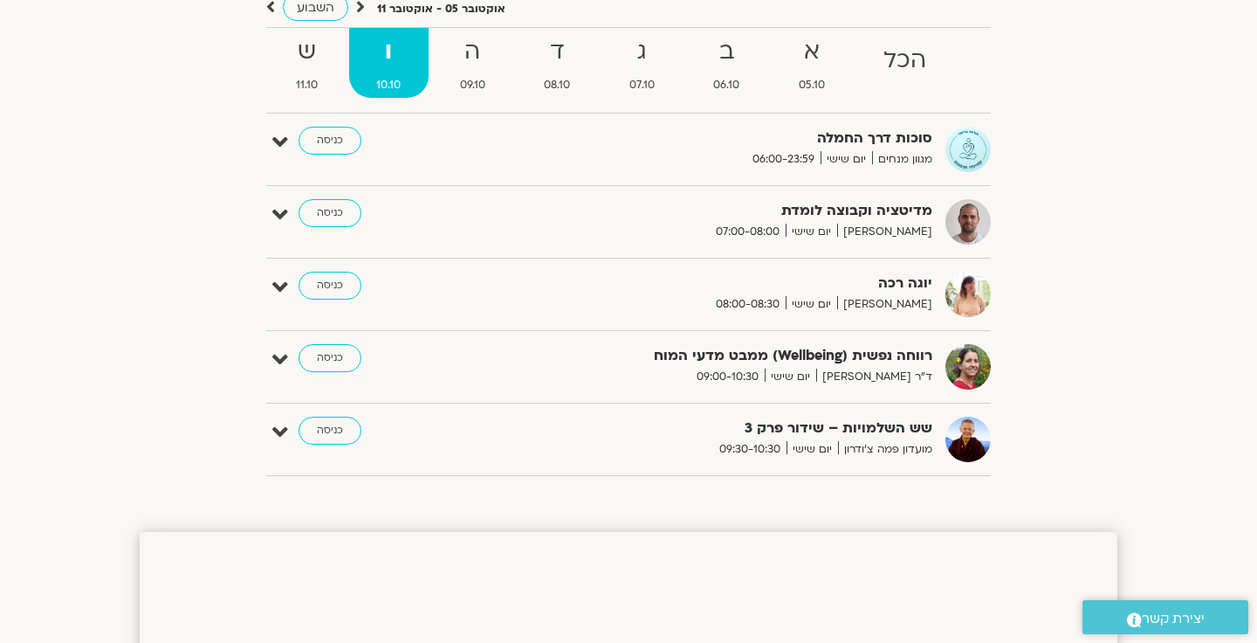
scroll to position [164, 0]
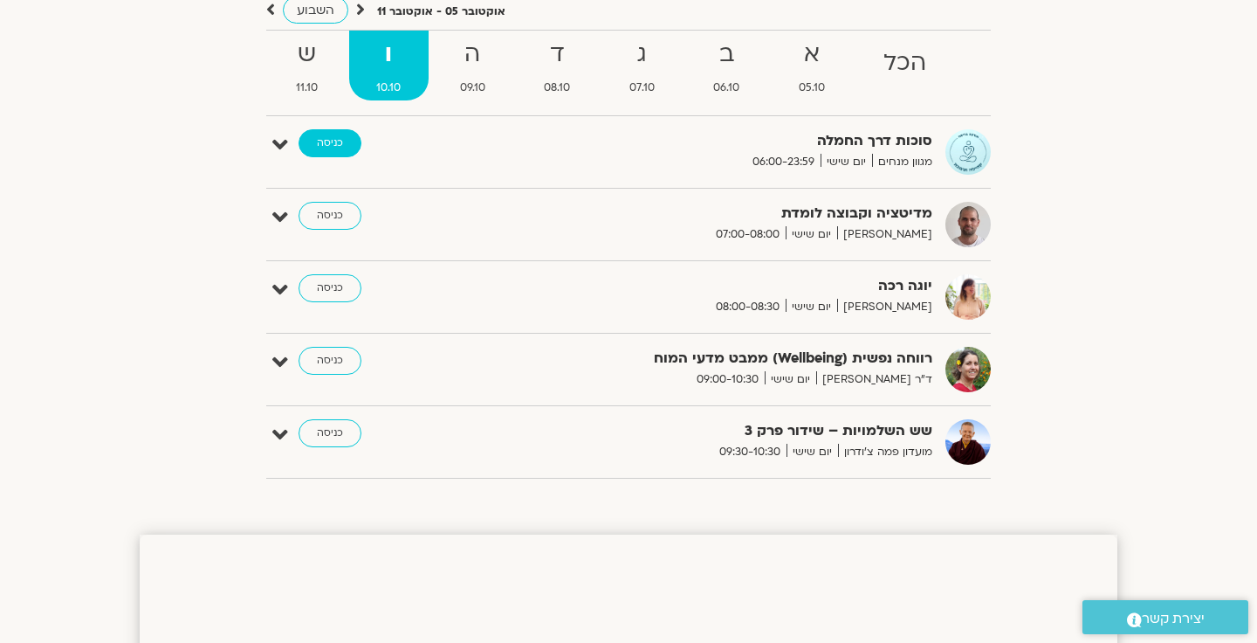
click at [337, 141] on link "כניסה" at bounding box center [330, 143] width 63 height 28
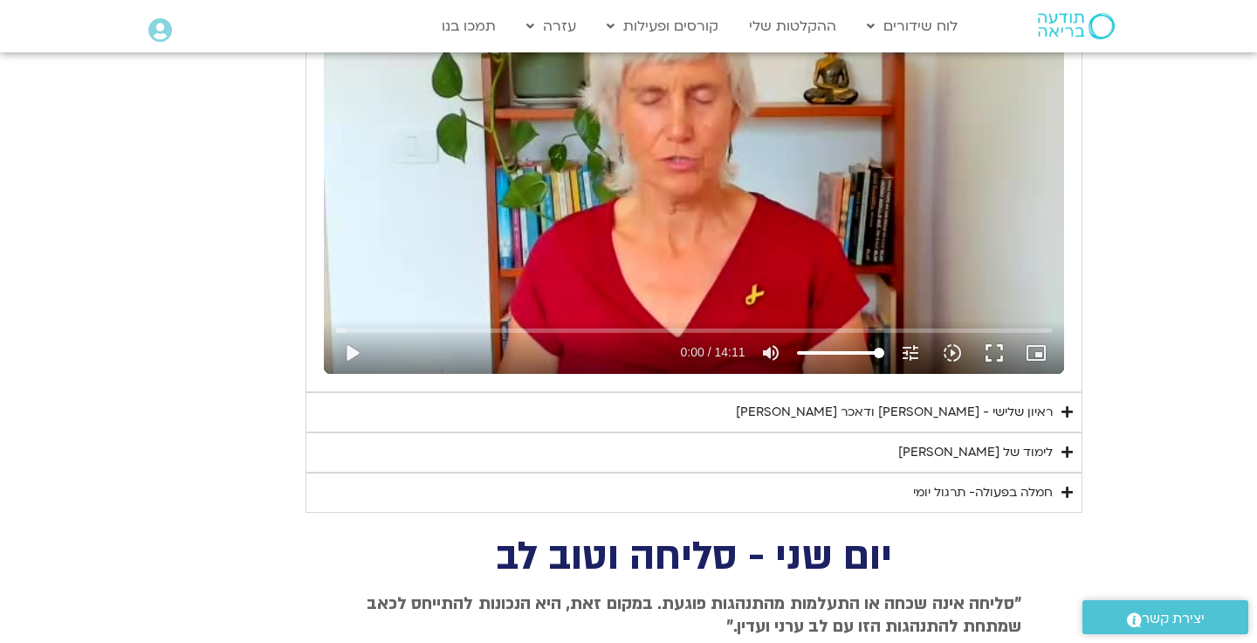
scroll to position [968, 0]
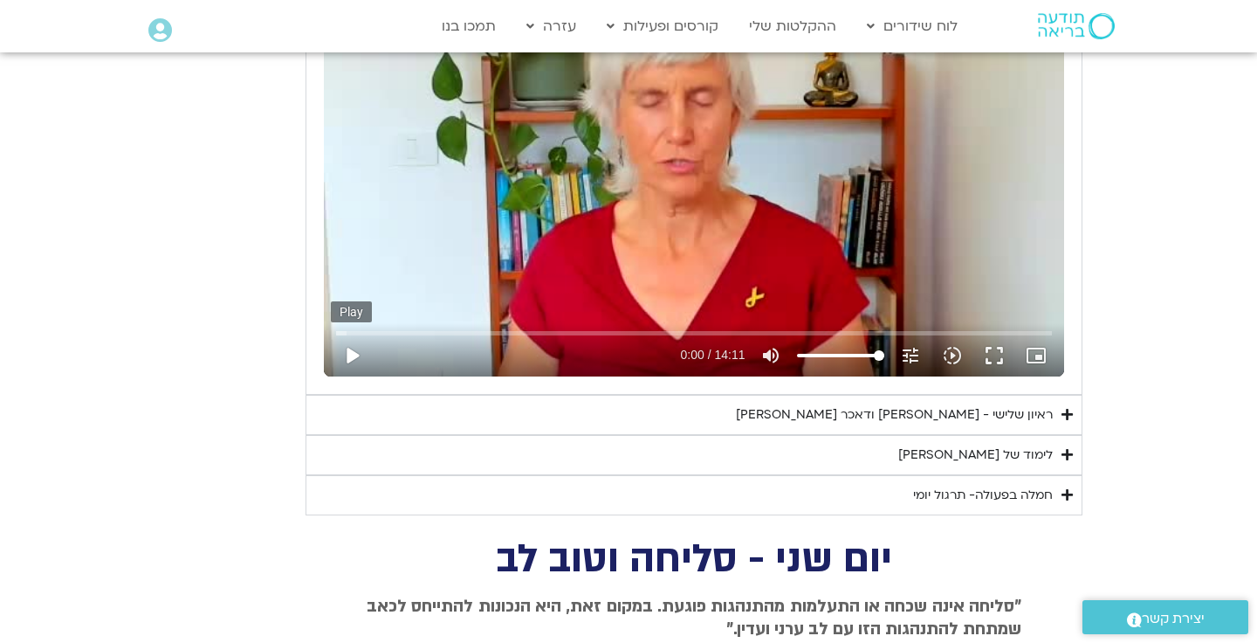
click at [348, 348] on button "play_arrow" at bounding box center [352, 355] width 42 height 42
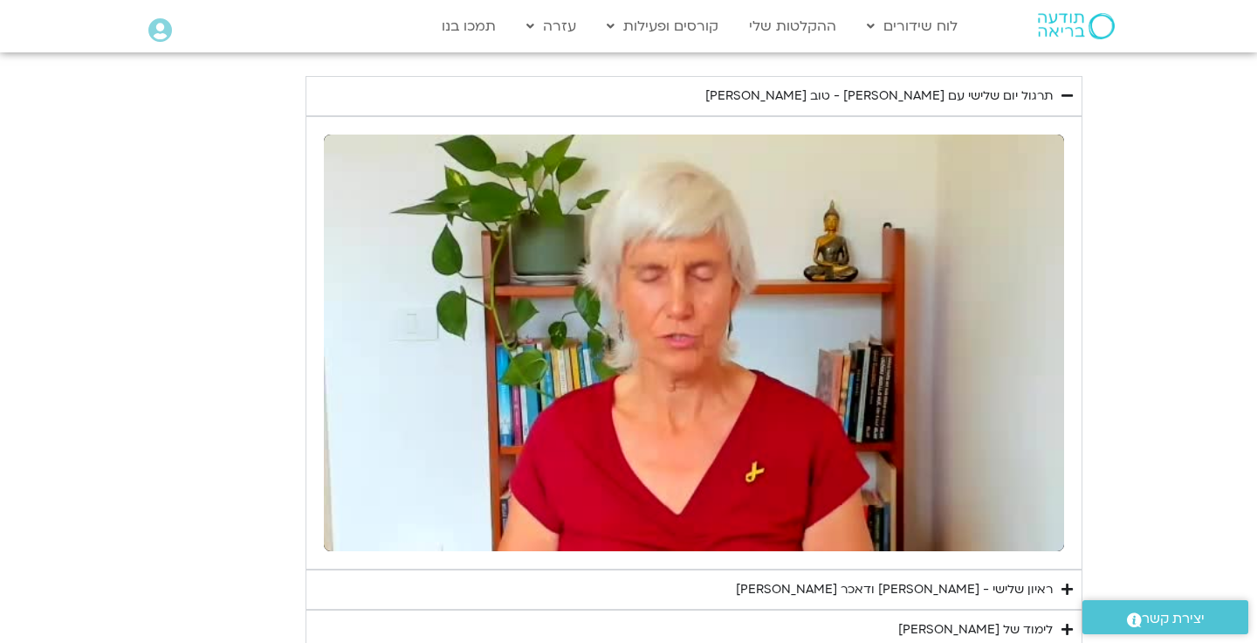
scroll to position [794, 0]
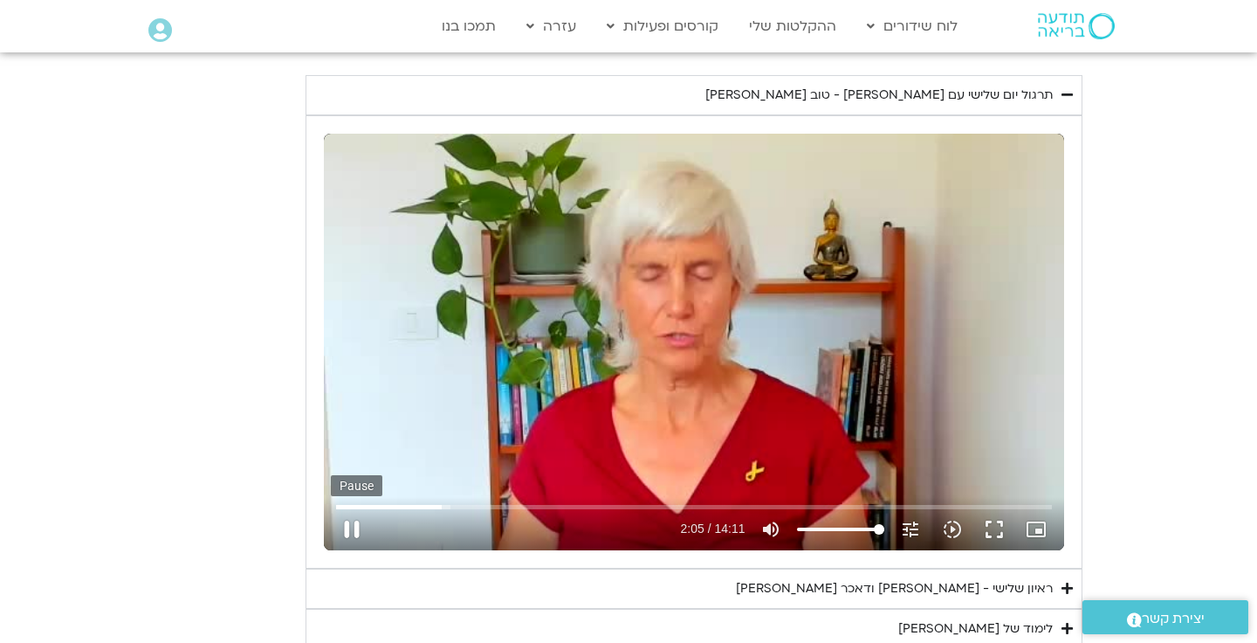
click at [352, 521] on button "pause" at bounding box center [352, 529] width 42 height 42
type input "125.329174083768"
